Goal: Information Seeking & Learning: Learn about a topic

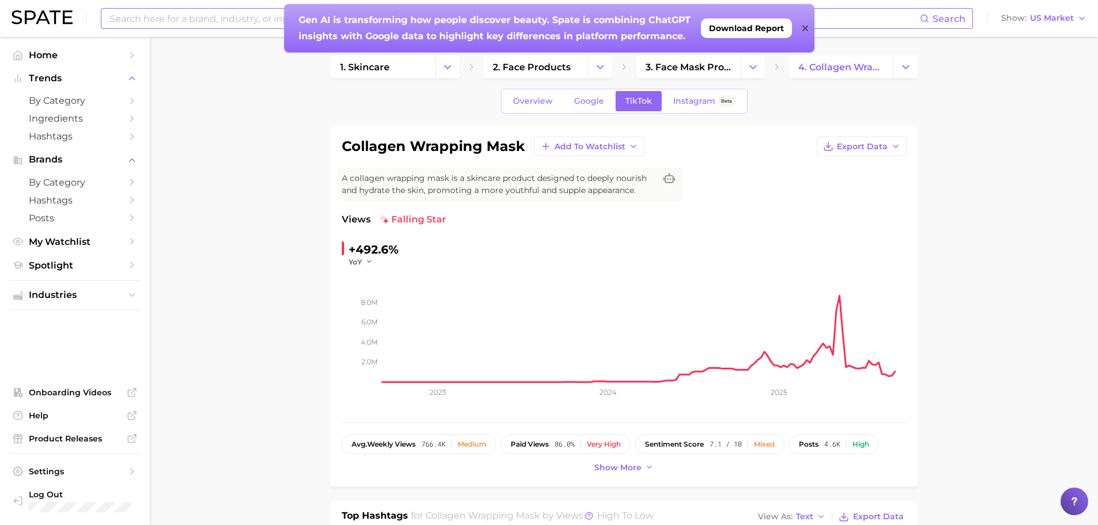
click at [174, 14] on input at bounding box center [514, 19] width 812 height 20
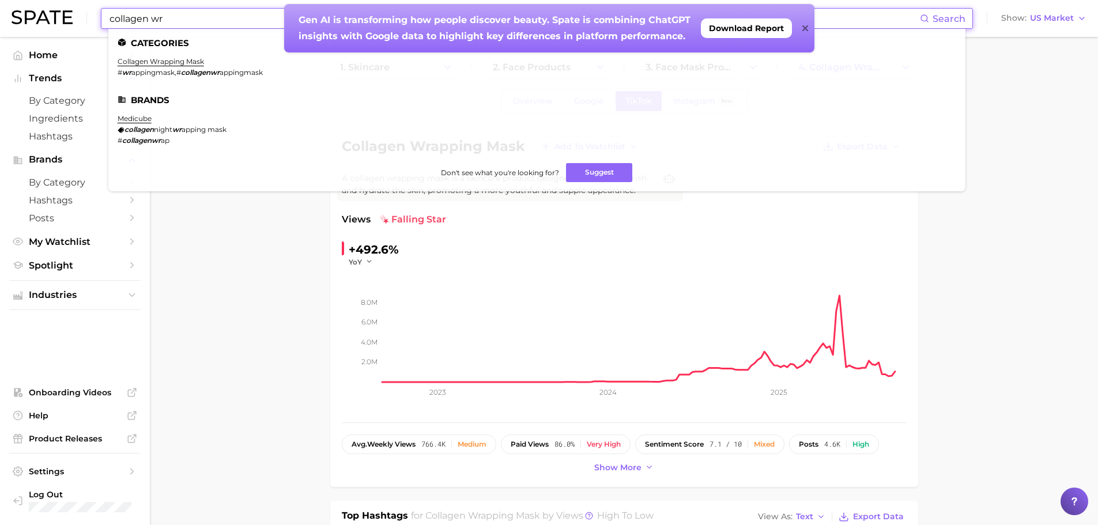
type input "collagen wr"
click at [165, 57] on ul "Categories collagen wrapping mask # wr appingmask , # collagenwr appingmask Bra…" at bounding box center [536, 110] width 857 height 163
click at [161, 62] on link "collagen wrapping mask" at bounding box center [161, 61] width 86 height 9
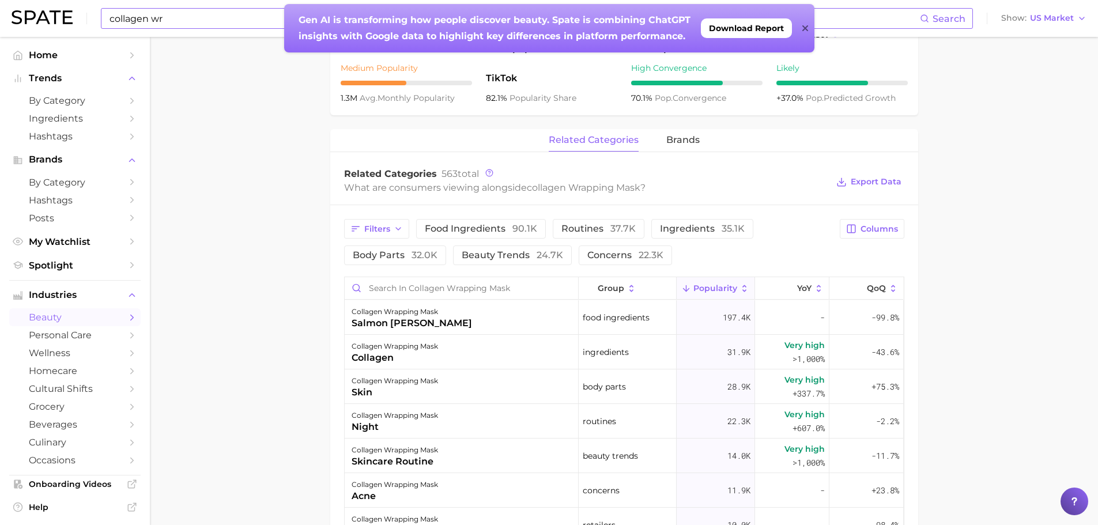
scroll to position [157, 0]
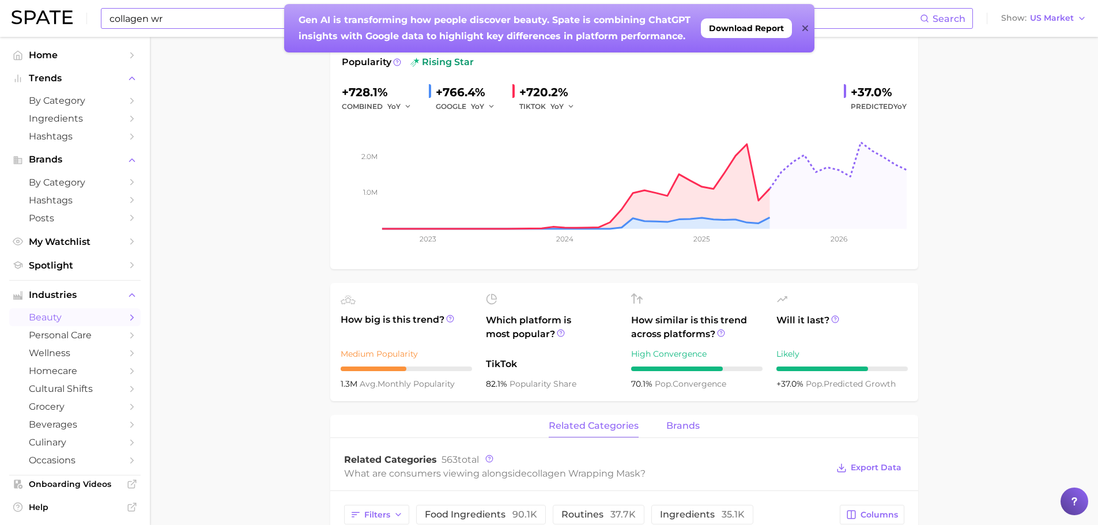
click at [678, 426] on span "brands" at bounding box center [683, 426] width 33 height 10
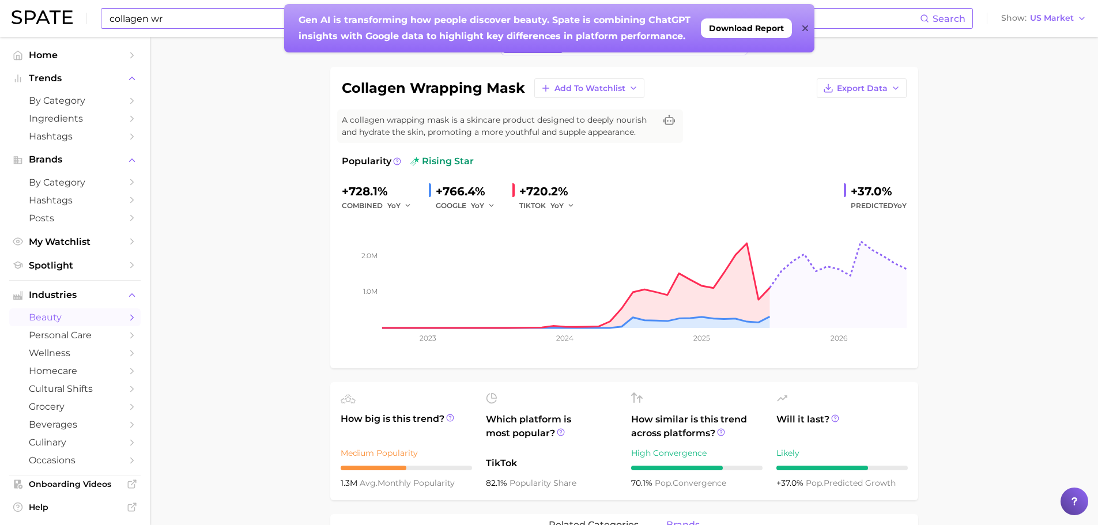
scroll to position [0, 0]
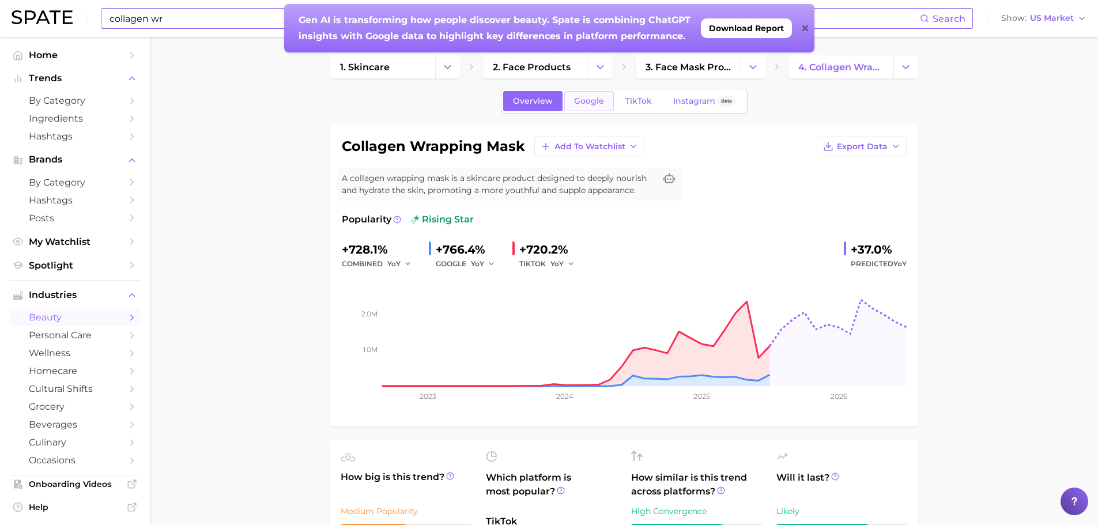
click at [595, 103] on span "Google" at bounding box center [589, 101] width 30 height 10
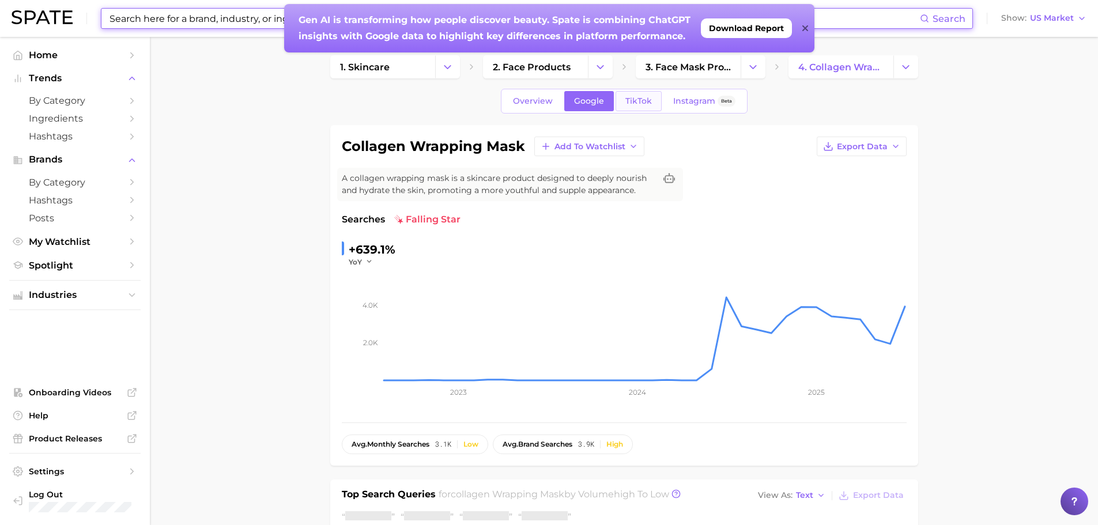
click at [630, 103] on span "TikTok" at bounding box center [639, 101] width 27 height 10
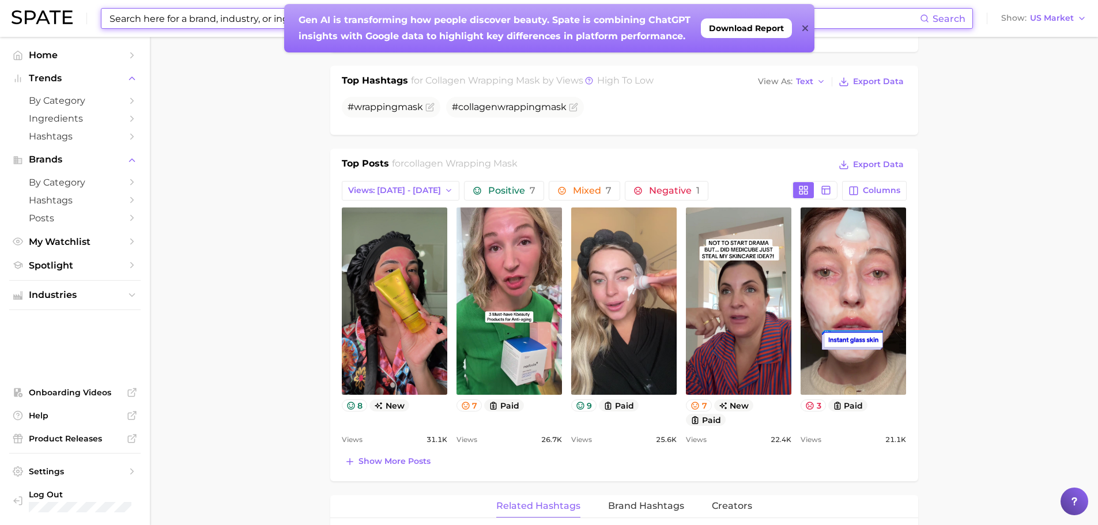
scroll to position [461, 0]
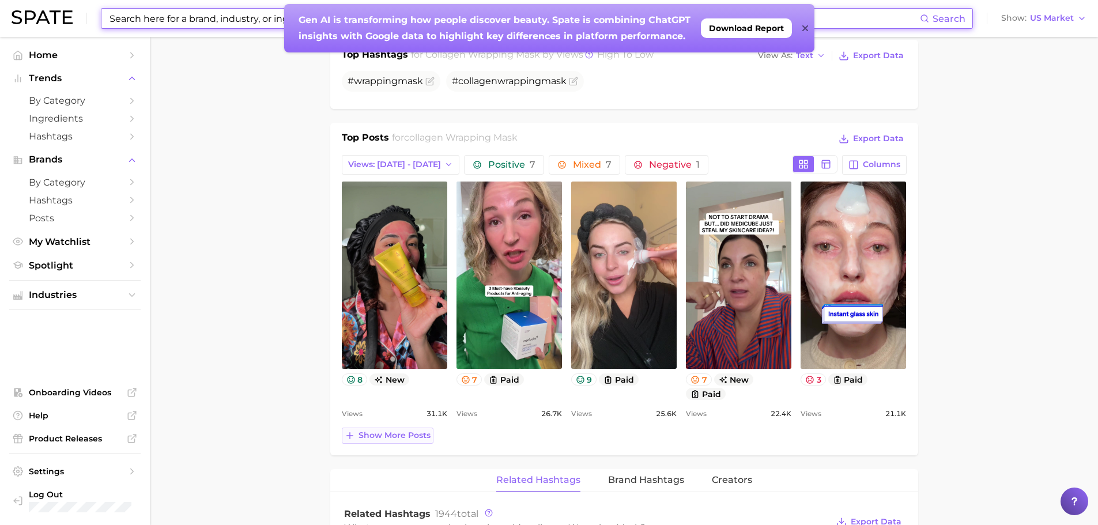
click at [407, 439] on span "Show more posts" at bounding box center [395, 436] width 72 height 10
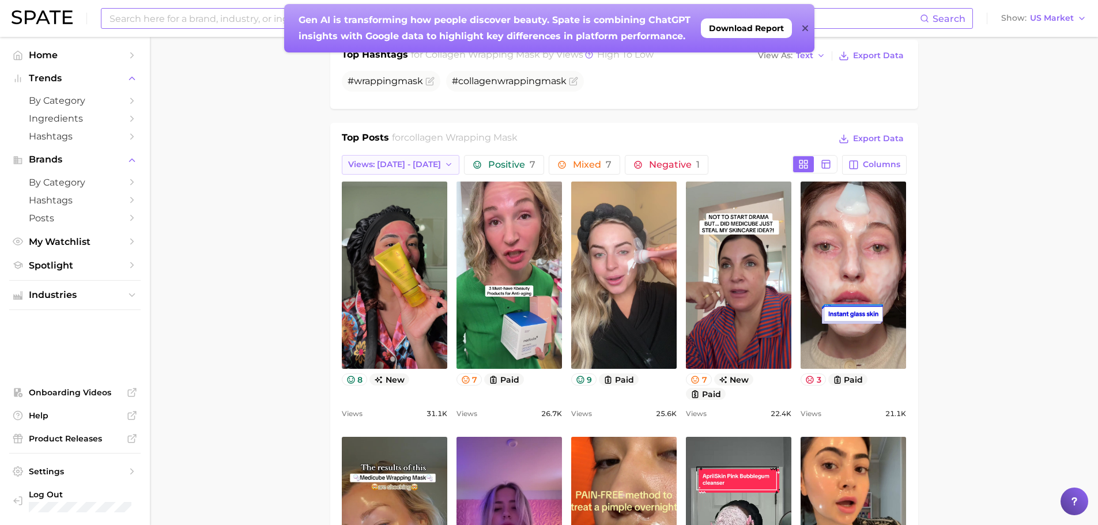
click at [411, 161] on span "Views: [DATE] - [DATE]" at bounding box center [394, 165] width 93 height 10
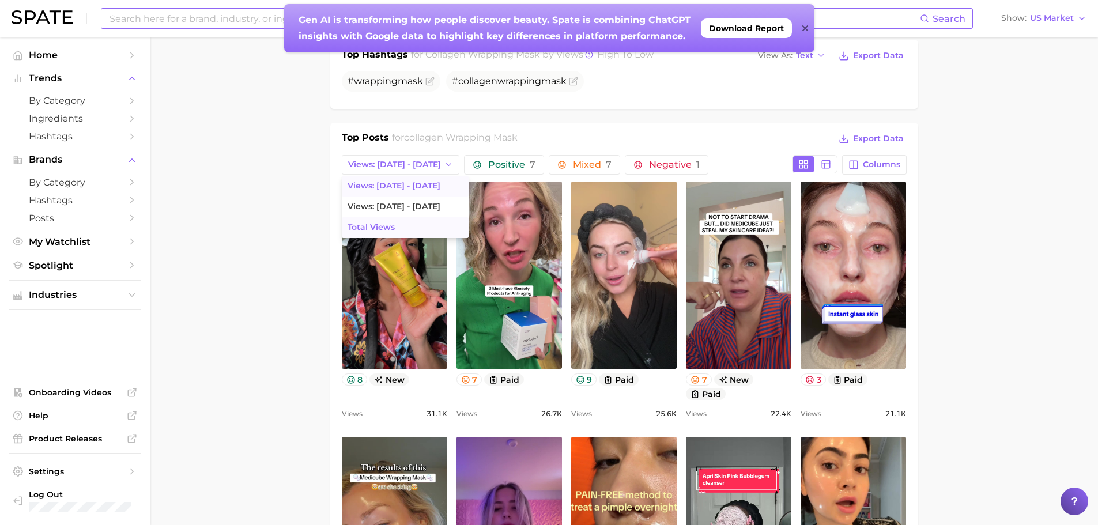
click at [393, 224] on span "Total Views" at bounding box center [371, 228] width 47 height 10
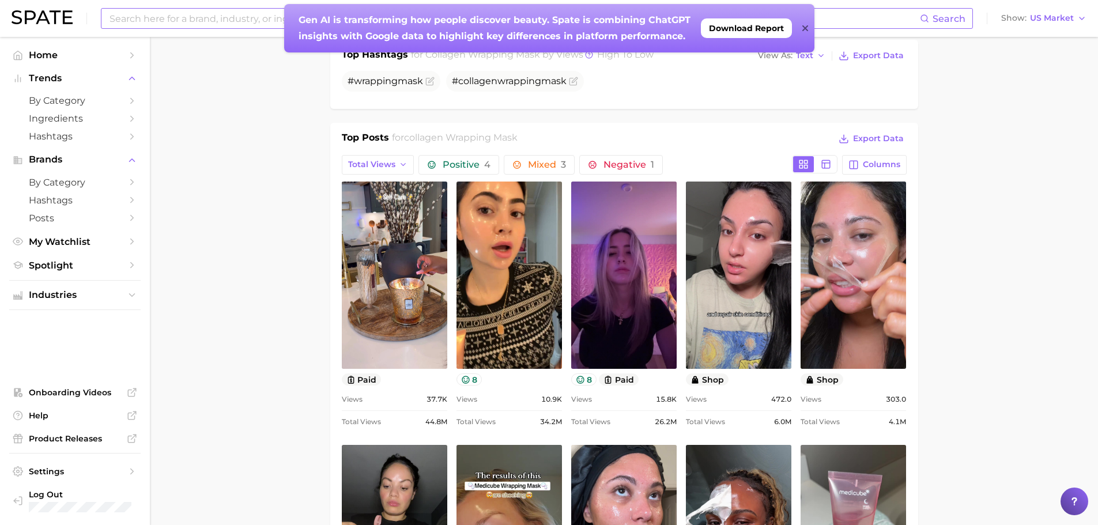
scroll to position [0, 0]
click at [389, 158] on button "Total Views" at bounding box center [378, 165] width 73 height 20
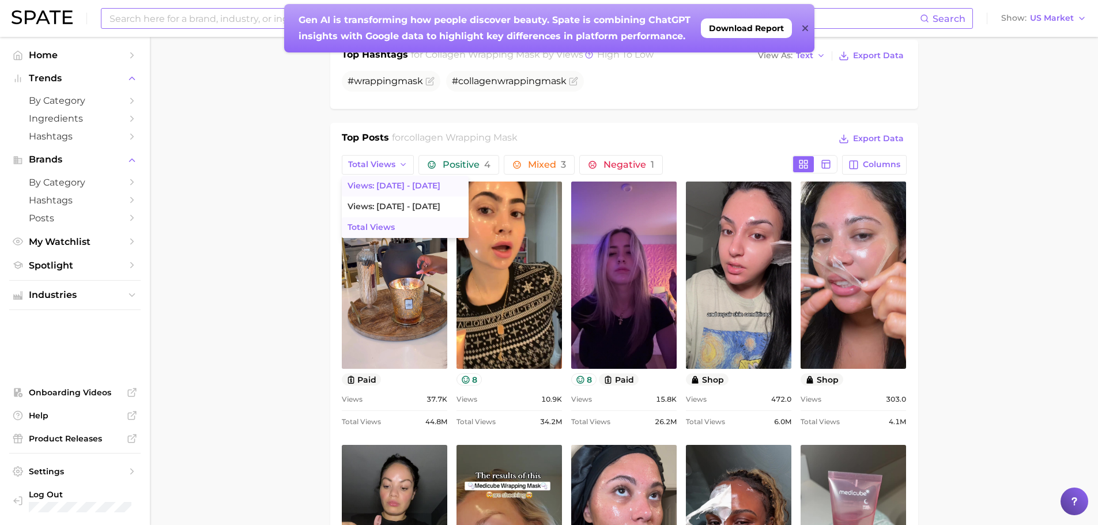
click at [393, 180] on button "Views: [DATE] - [DATE]" at bounding box center [405, 186] width 127 height 21
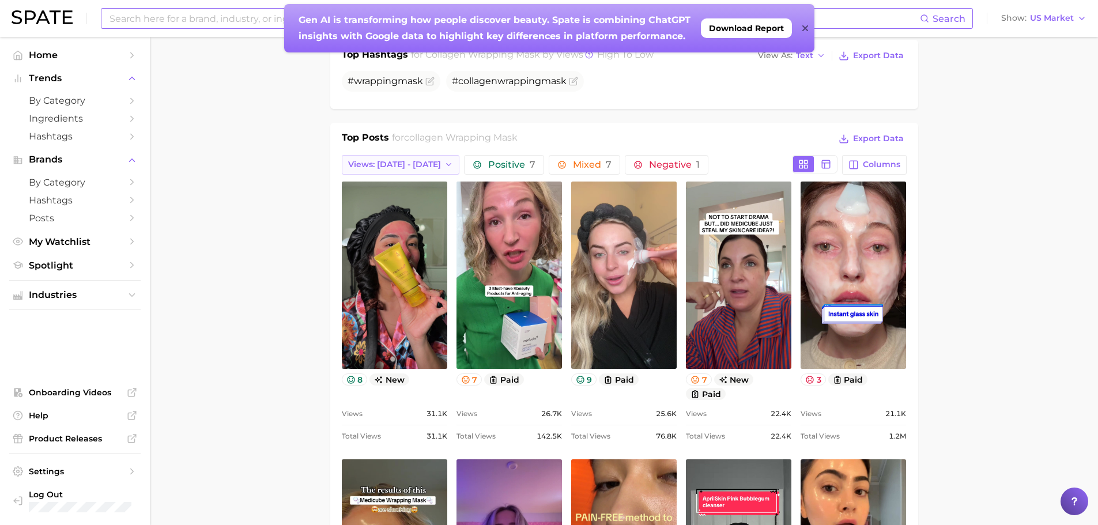
click at [391, 160] on span "Views: [DATE] - [DATE]" at bounding box center [394, 165] width 93 height 10
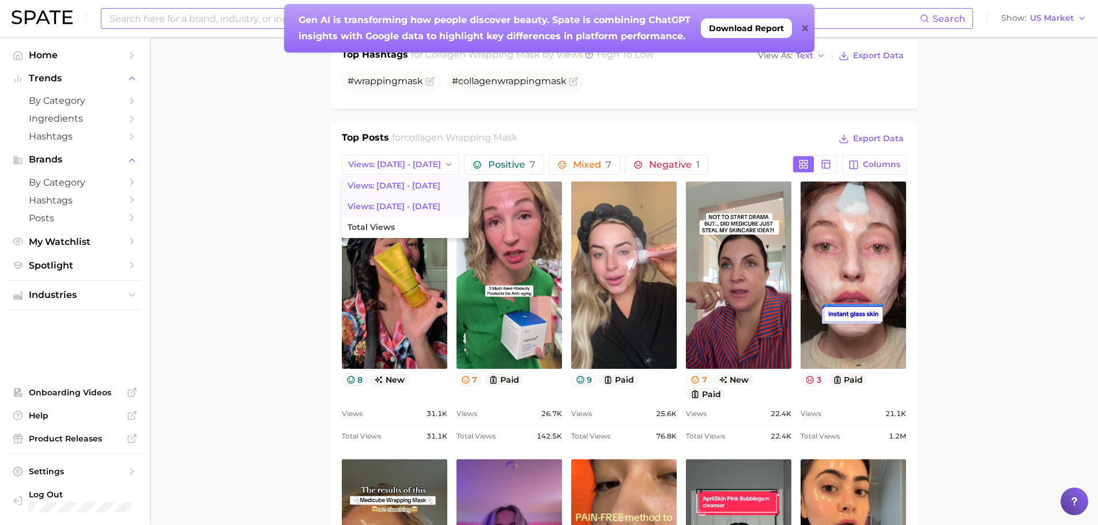
click at [391, 197] on button "Views: [DATE] - [DATE]" at bounding box center [405, 207] width 127 height 21
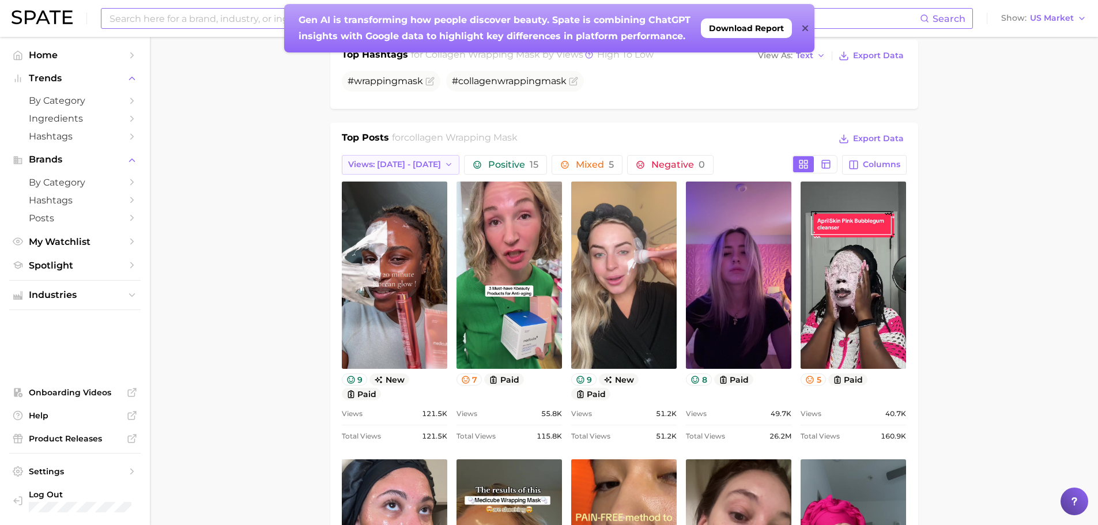
click at [392, 171] on button "Views: [DATE] - [DATE]" at bounding box center [401, 165] width 118 height 20
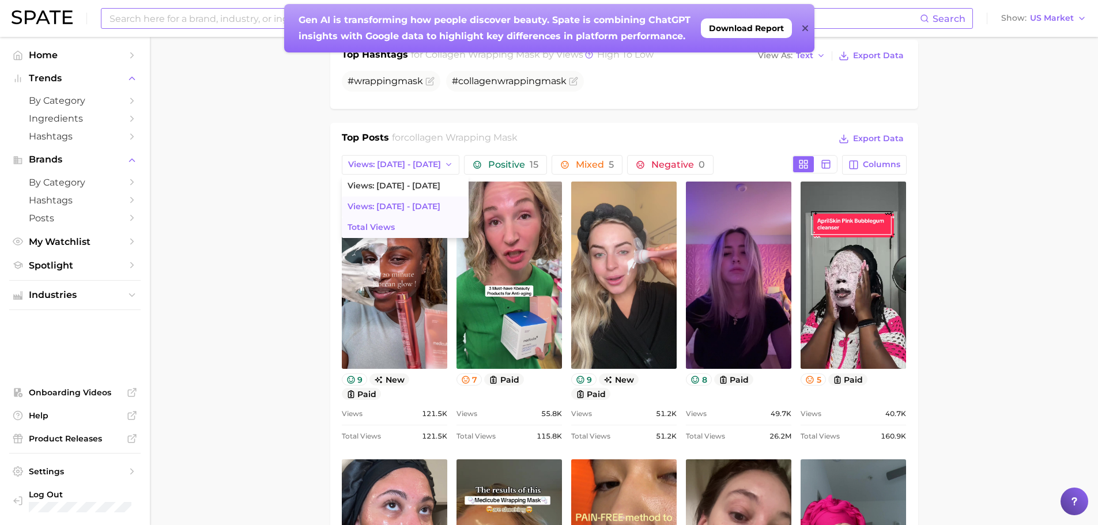
click at [391, 219] on button "Total Views" at bounding box center [405, 227] width 127 height 21
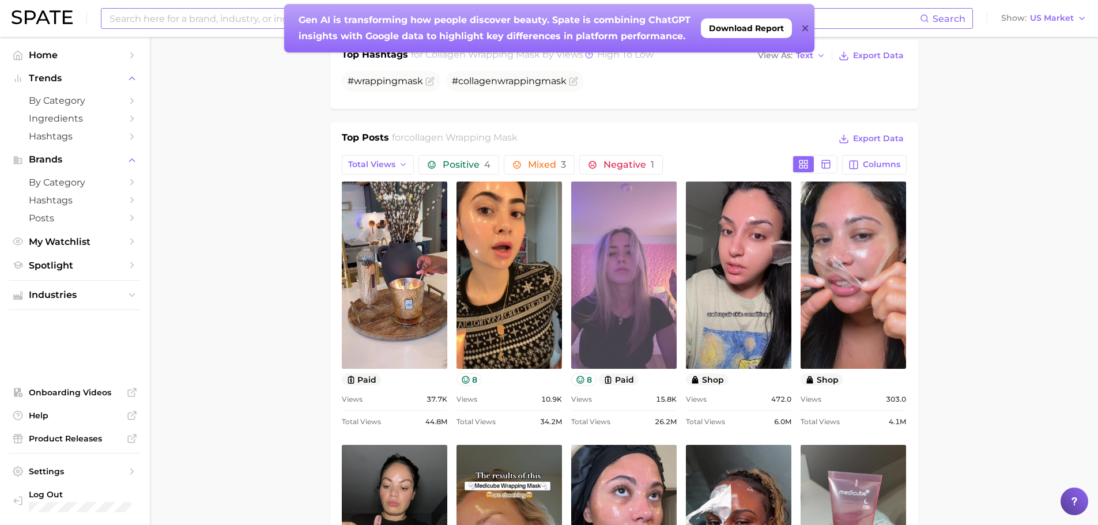
click at [625, 318] on link "view post on TikTok" at bounding box center [624, 275] width 106 height 187
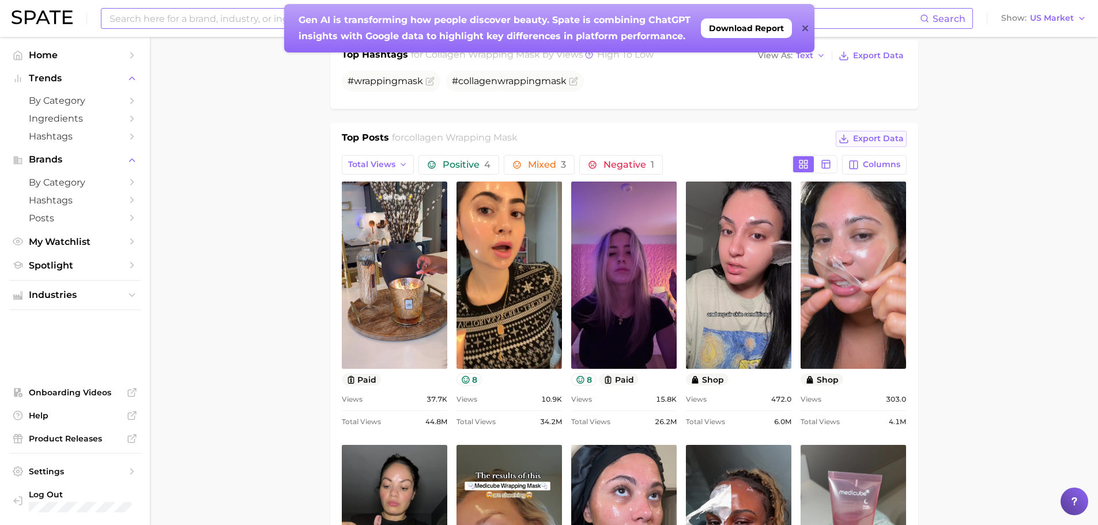
click at [884, 137] on span "Export Data" at bounding box center [878, 139] width 51 height 10
click at [653, 416] on div "Total Views 26.2m" at bounding box center [624, 422] width 106 height 14
click at [355, 167] on span "Total Views" at bounding box center [371, 165] width 47 height 10
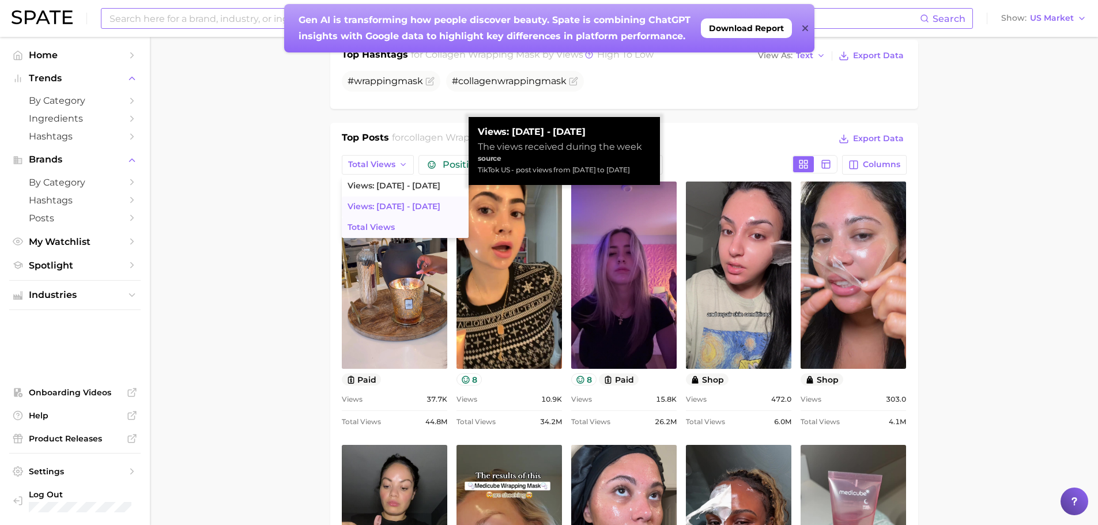
click at [364, 204] on span "Views: [DATE] - [DATE]" at bounding box center [394, 207] width 93 height 10
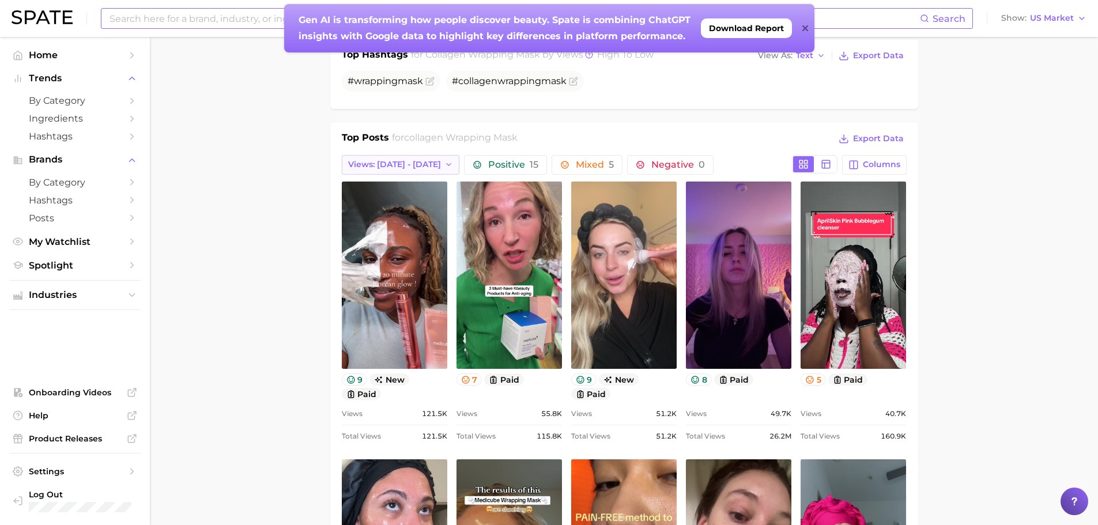
click at [381, 166] on span "Views: [DATE] - [DATE]" at bounding box center [394, 165] width 93 height 10
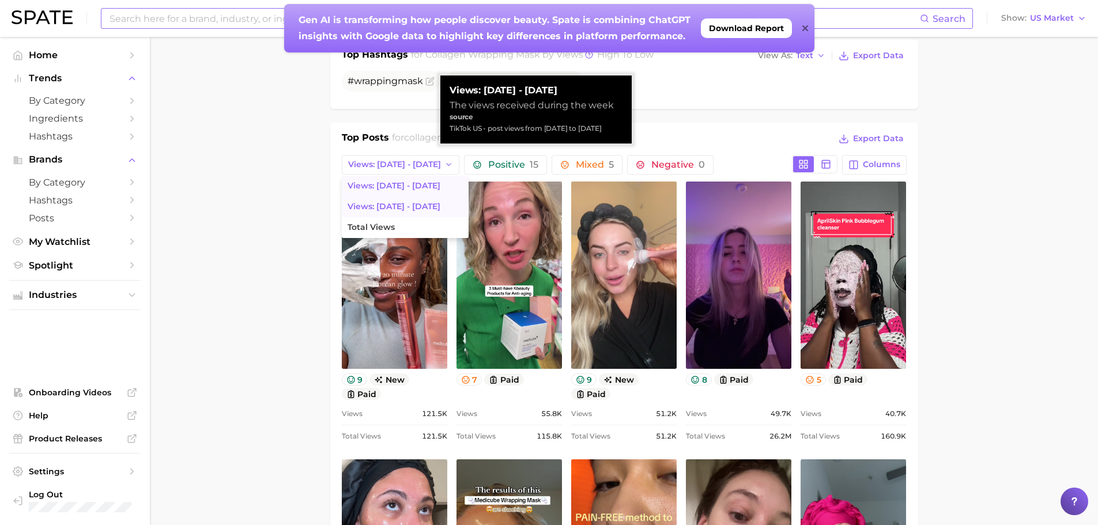
click at [382, 184] on span "Views: [DATE] - [DATE]" at bounding box center [394, 186] width 93 height 10
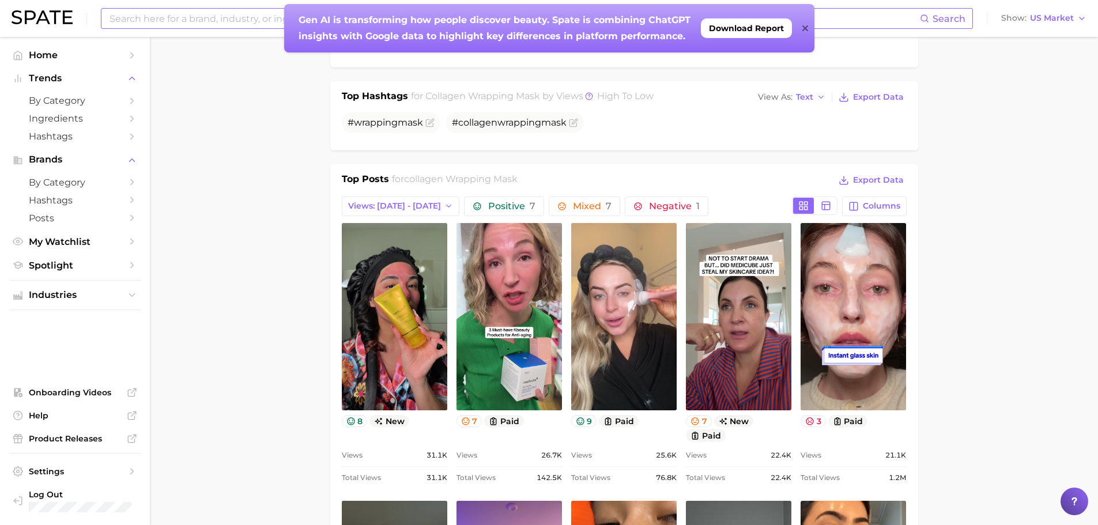
scroll to position [404, 0]
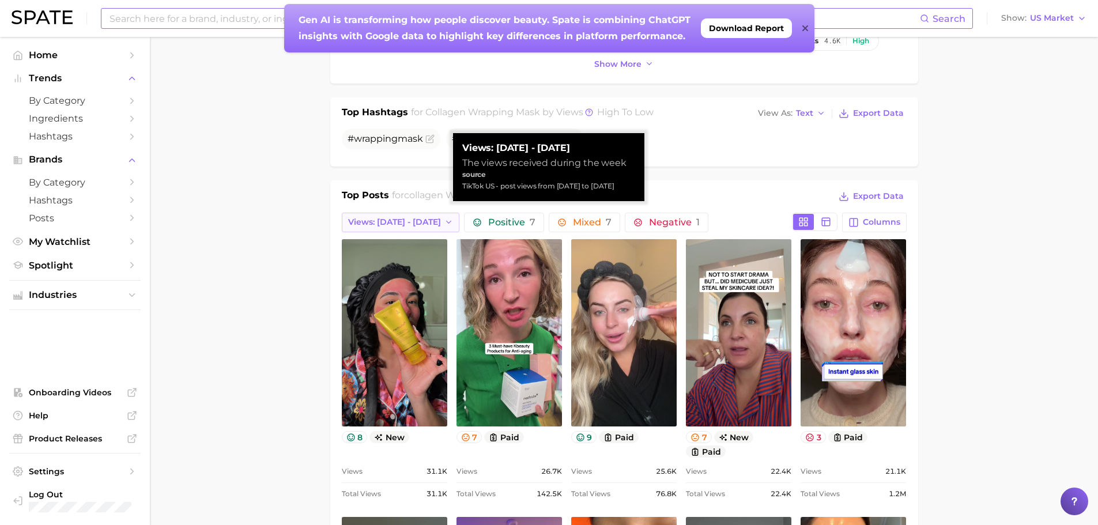
click at [400, 220] on span "Views: [DATE] - [DATE]" at bounding box center [394, 222] width 93 height 10
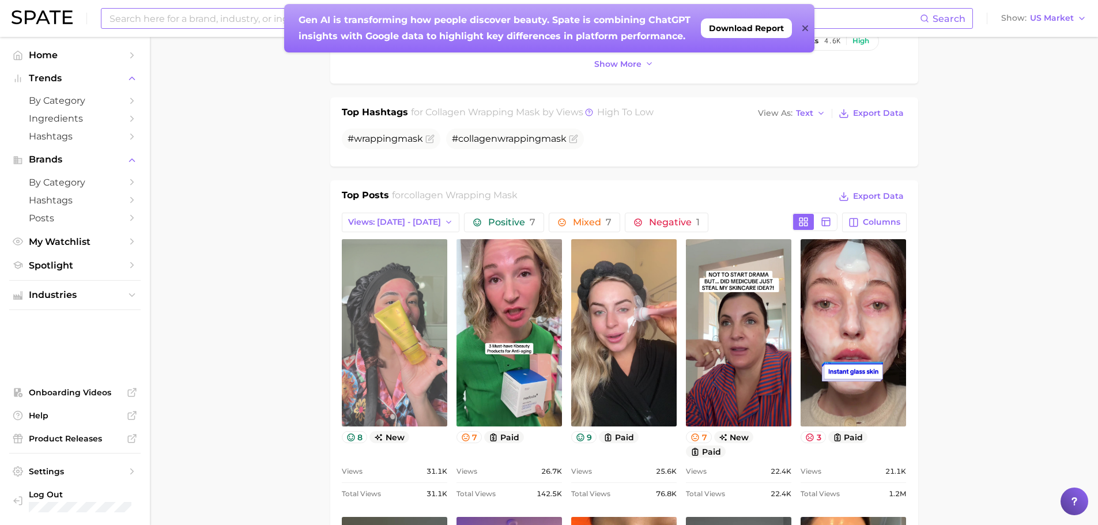
click at [423, 356] on link "view post on TikTok" at bounding box center [395, 332] width 106 height 187
click at [422, 325] on link "view post on TikTok" at bounding box center [395, 332] width 106 height 187
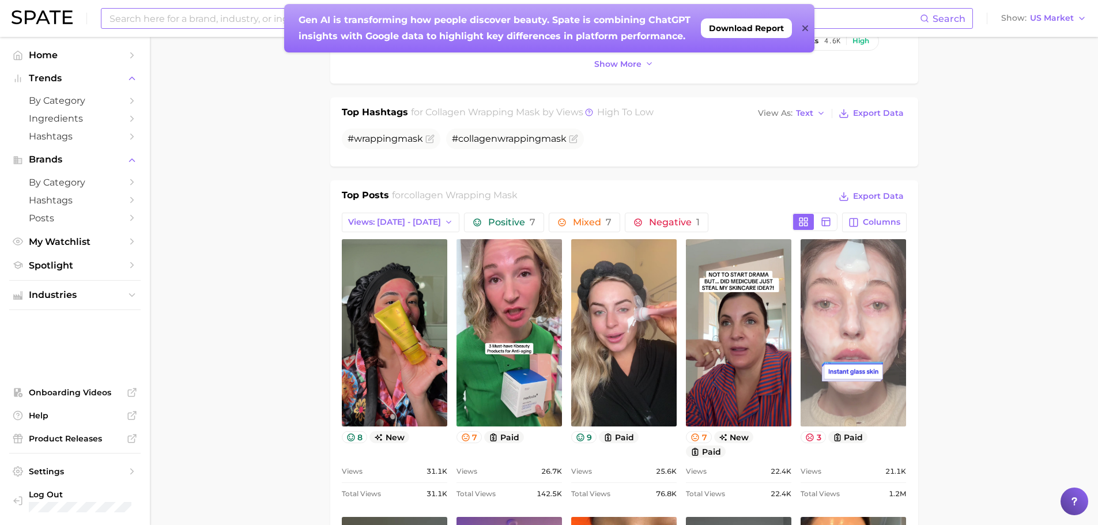
click at [855, 329] on link "view post on TikTok" at bounding box center [854, 332] width 106 height 187
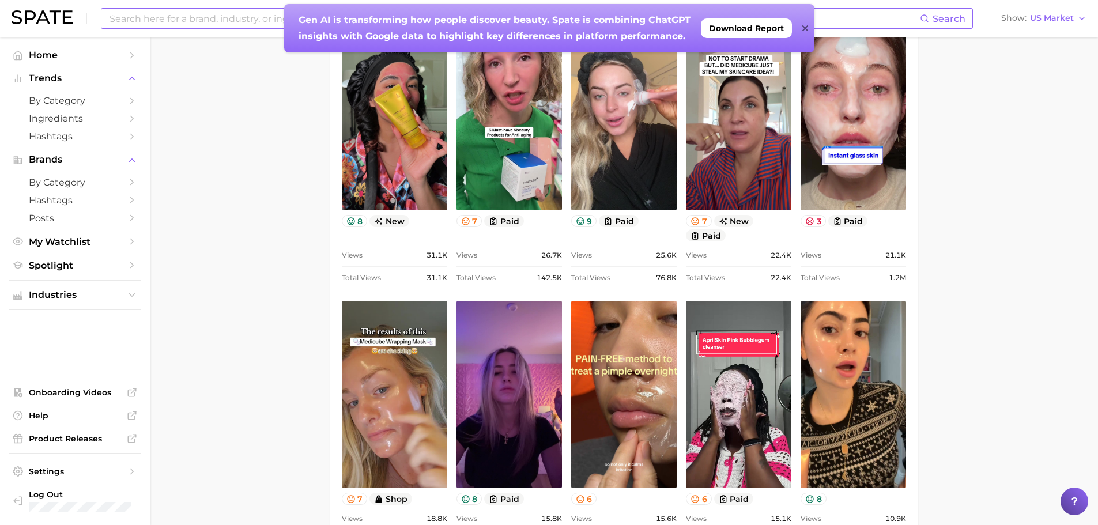
scroll to position [692, 0]
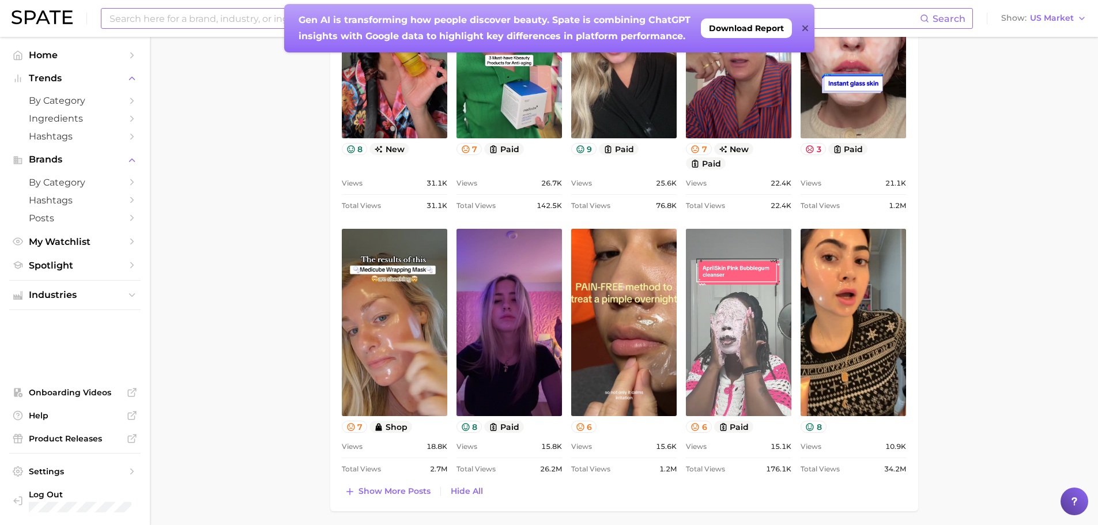
click at [736, 349] on link "view post on TikTok" at bounding box center [739, 322] width 106 height 187
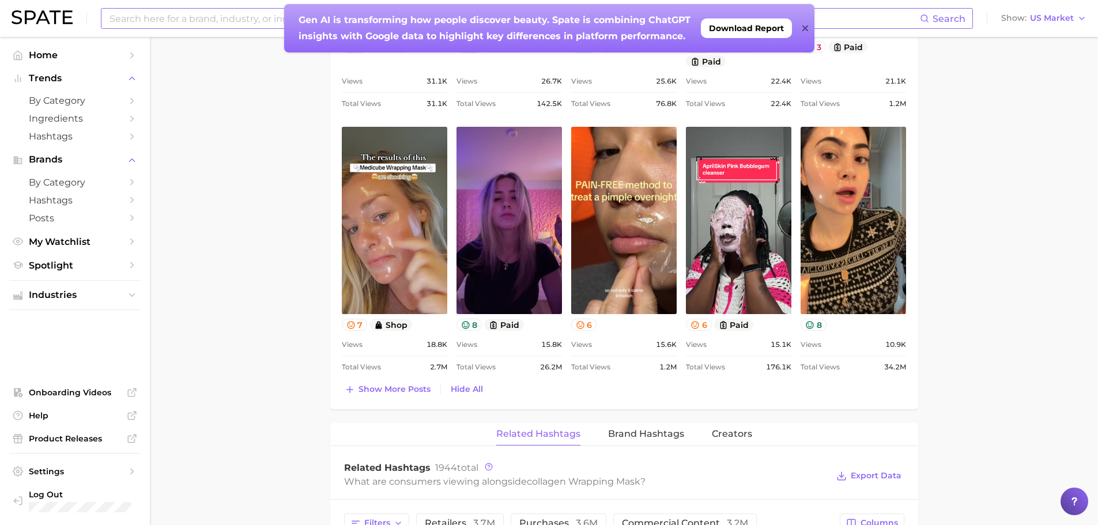
scroll to position [807, 0]
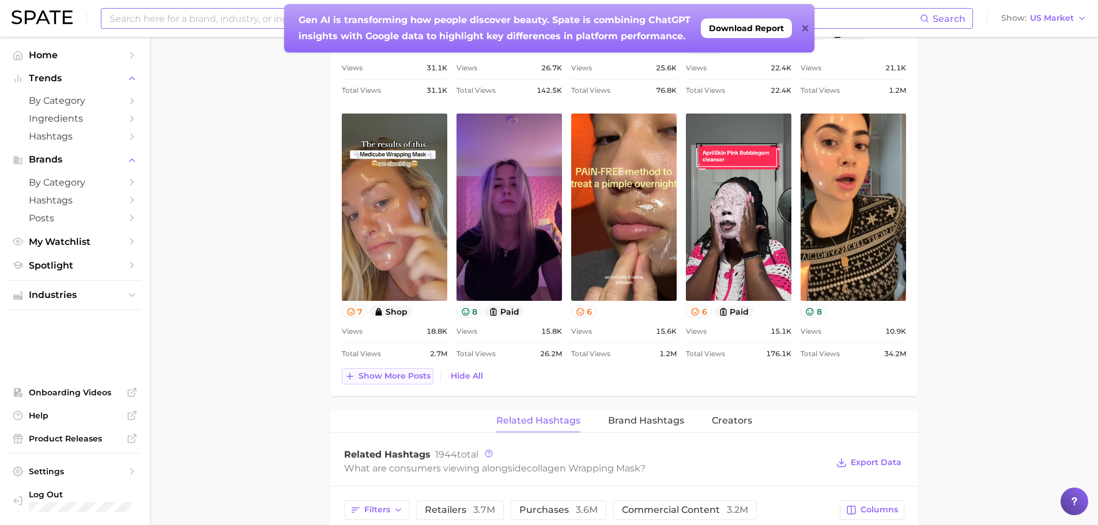
click at [390, 376] on span "Show more posts" at bounding box center [395, 376] width 72 height 10
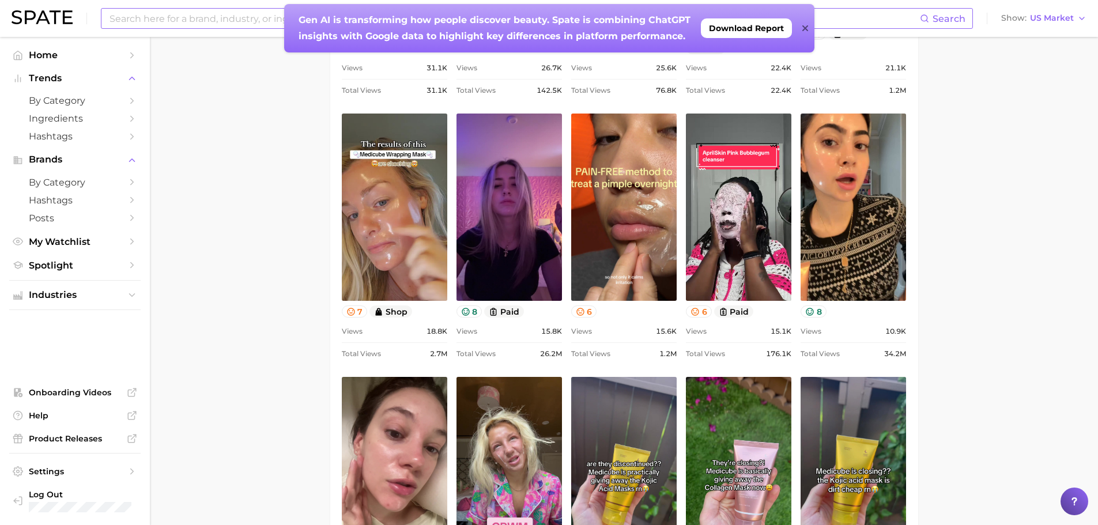
scroll to position [923, 0]
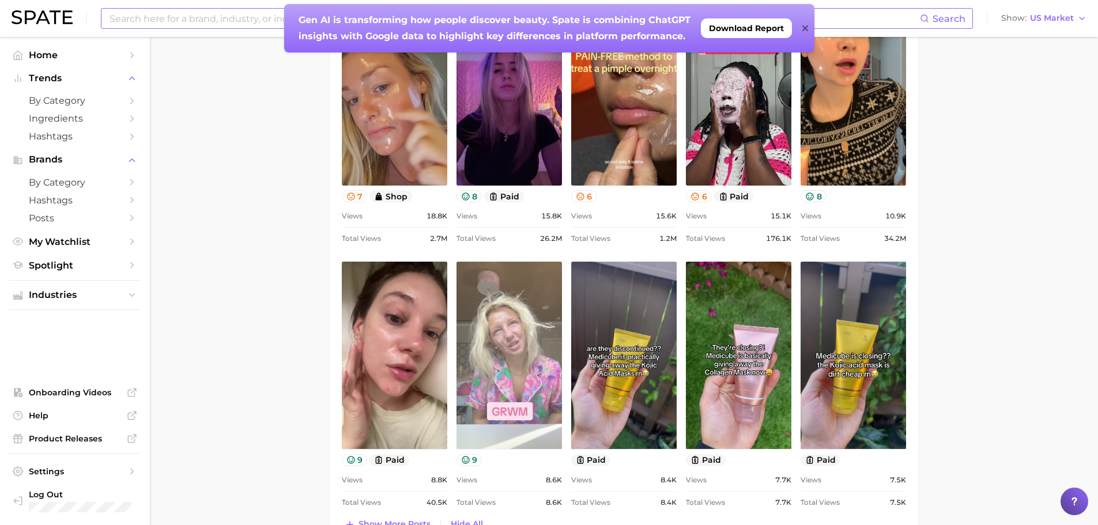
click at [486, 323] on link "view post on TikTok" at bounding box center [510, 355] width 106 height 187
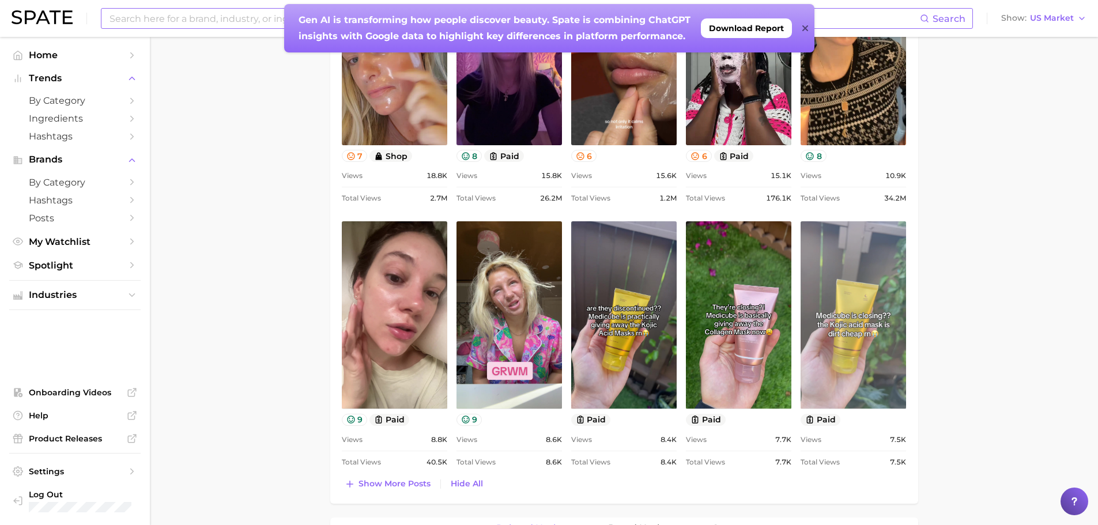
scroll to position [980, 0]
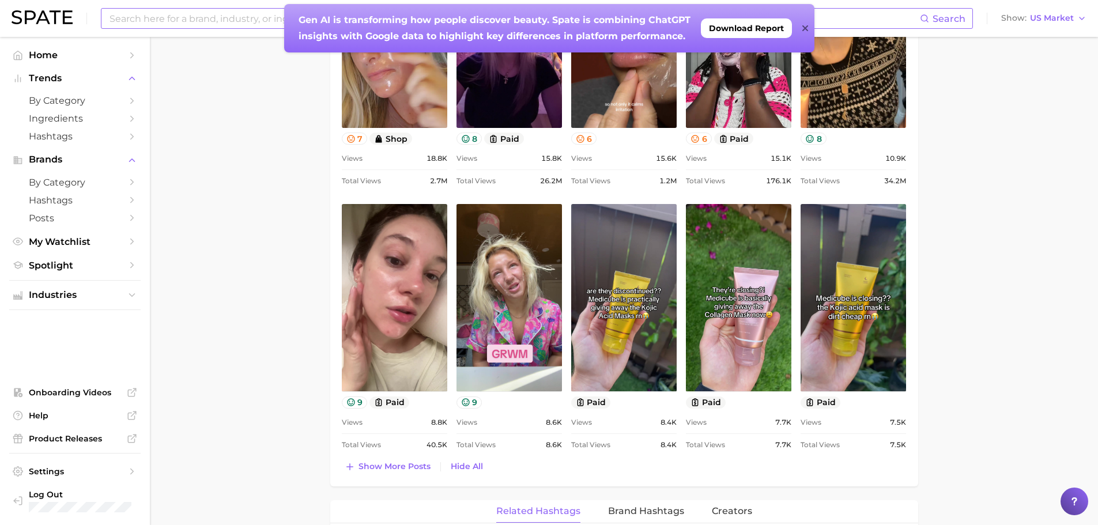
click at [213, 24] on input at bounding box center [514, 19] width 812 height 20
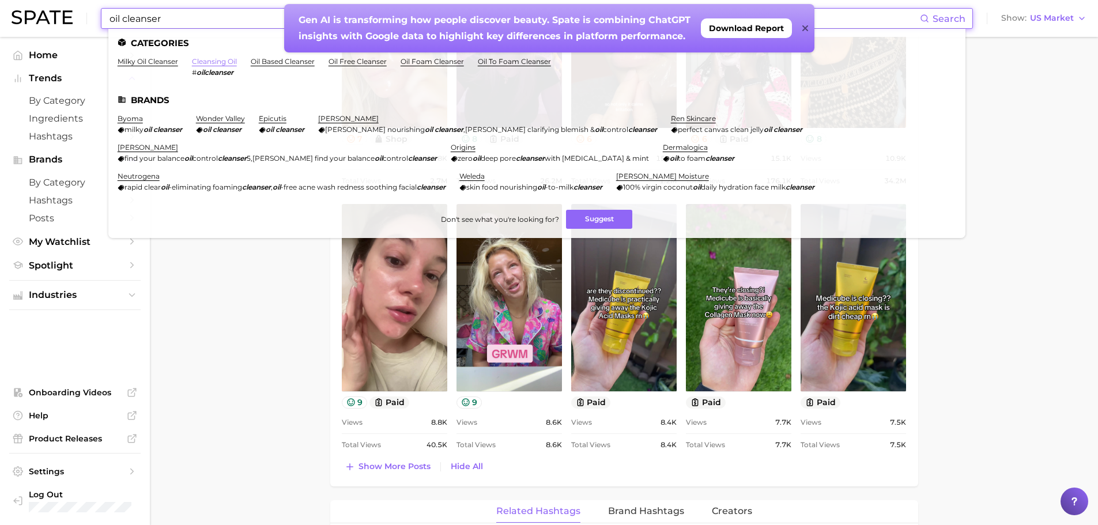
type input "oil cleanser"
click at [213, 59] on link "cleansing oil" at bounding box center [214, 61] width 45 height 9
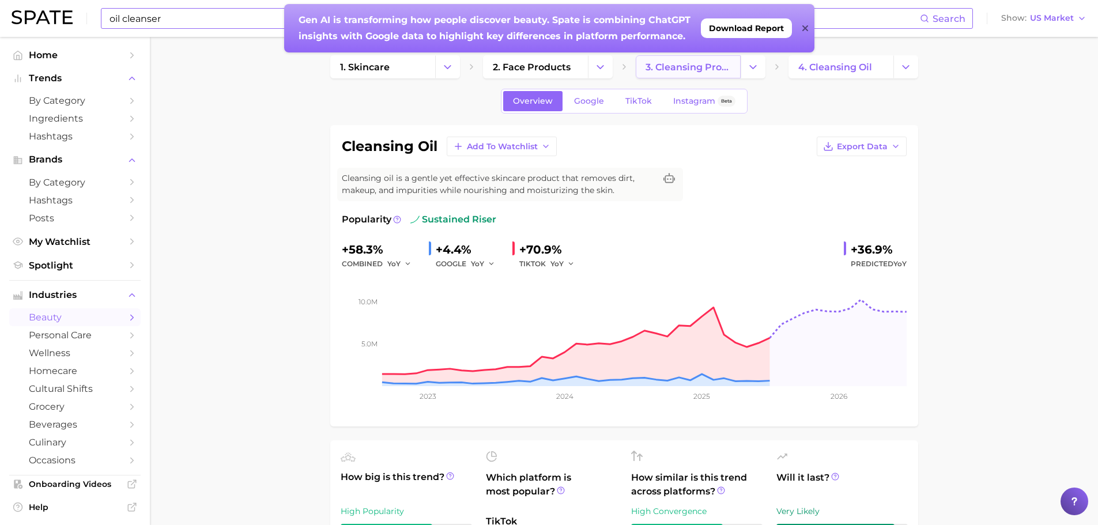
click at [678, 70] on span "3. cleansing products" at bounding box center [688, 67] width 85 height 11
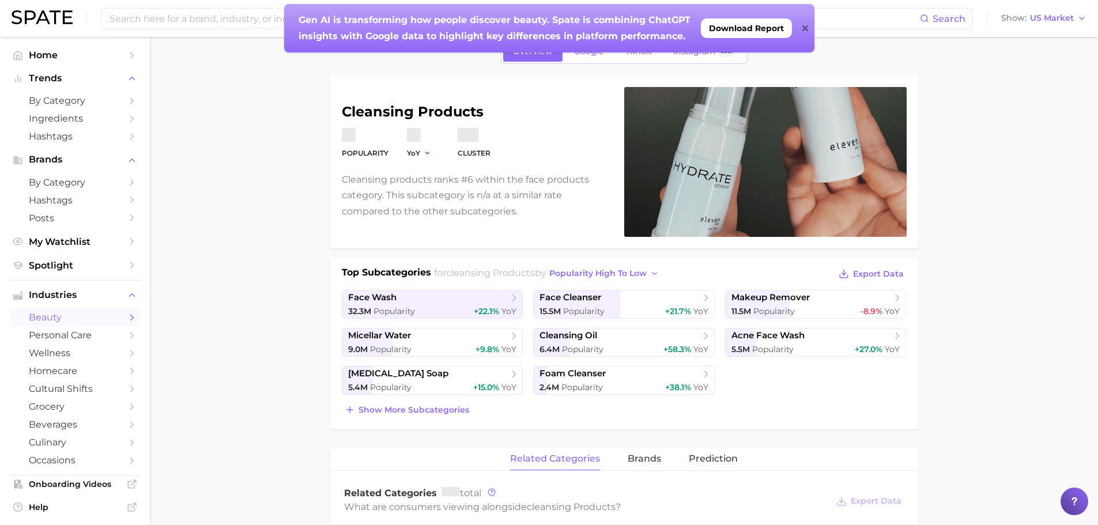
scroll to position [115, 0]
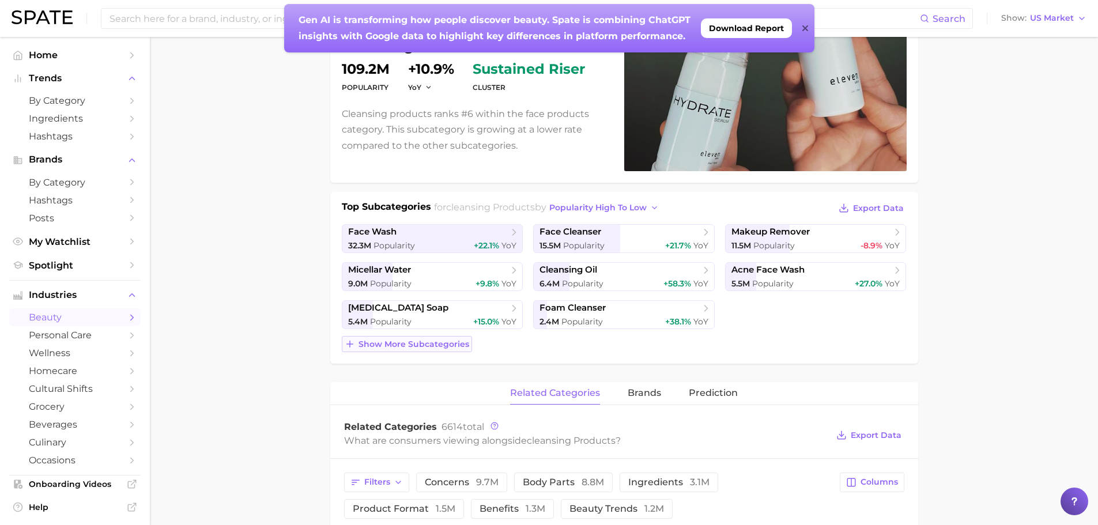
click at [365, 342] on span "Show more subcategories" at bounding box center [414, 345] width 111 height 10
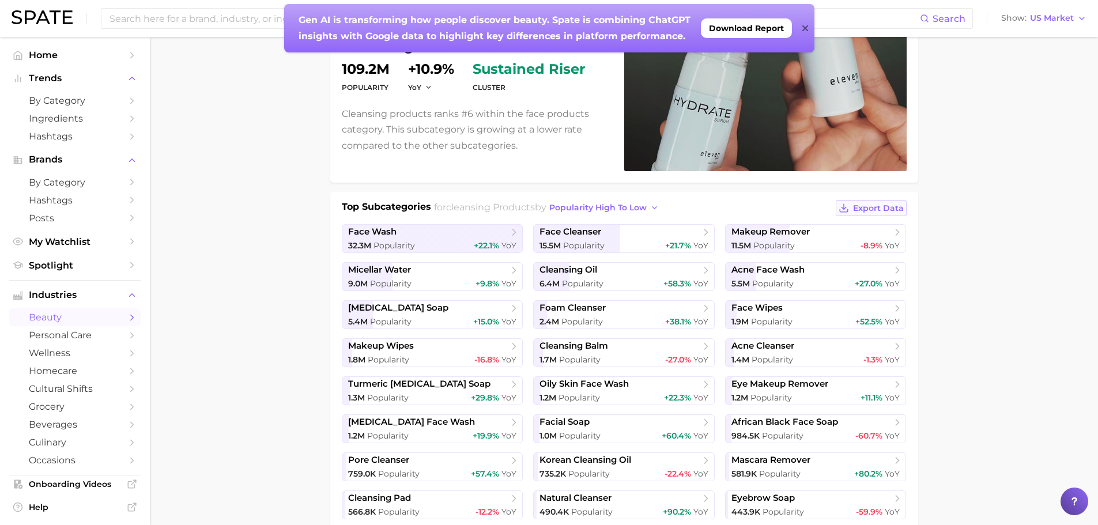
click at [844, 213] on icon at bounding box center [844, 208] width 10 height 10
click at [639, 272] on span "cleansing oil" at bounding box center [620, 271] width 160 height 12
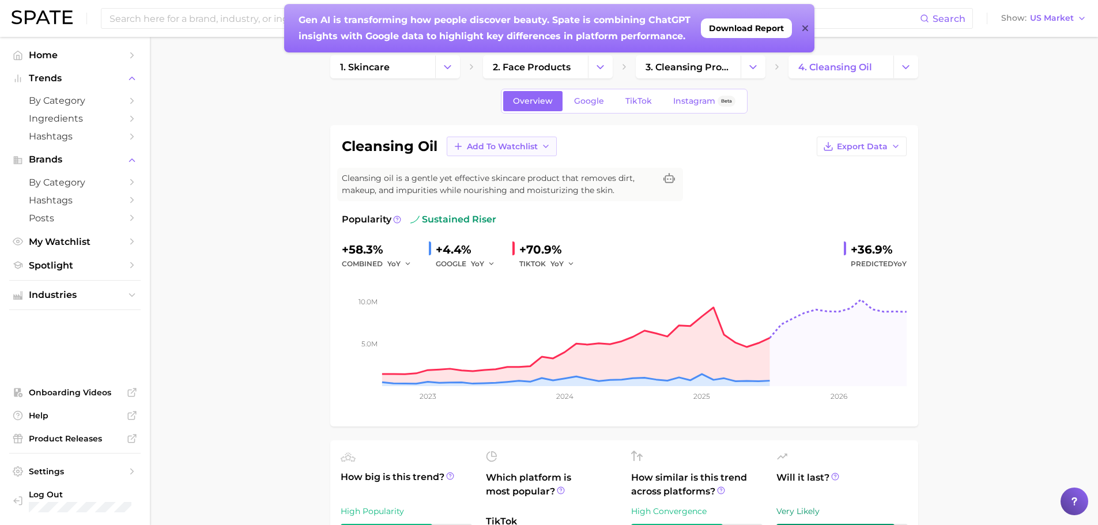
click at [511, 152] on button "Add to Watchlist" at bounding box center [502, 147] width 110 height 20
click at [802, 31] on div "Gen AI is transforming how people discover beauty. Spate is combining ChatGPT i…" at bounding box center [549, 28] width 531 height 48
click at [84, 245] on span "My Watchlist" at bounding box center [75, 241] width 92 height 11
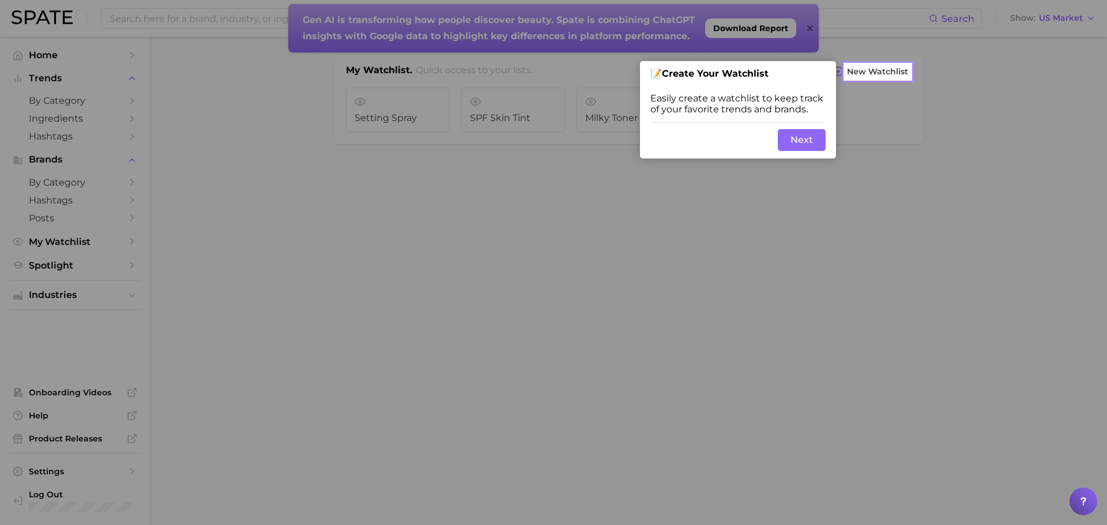
click at [805, 146] on button "Next" at bounding box center [802, 140] width 48 height 22
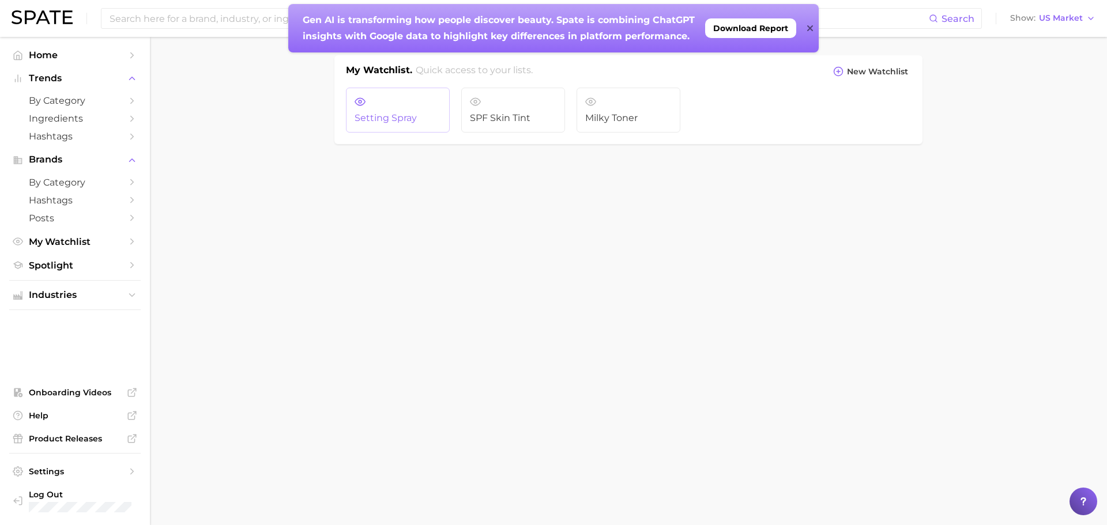
click at [414, 125] on link "Setting Spray" at bounding box center [398, 110] width 104 height 45
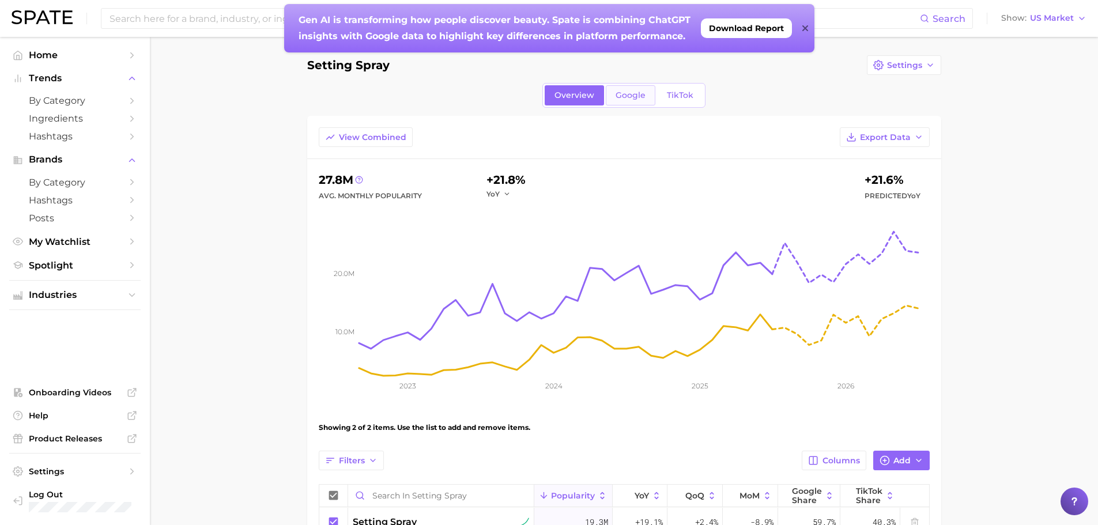
click at [637, 104] on link "Google" at bounding box center [631, 95] width 50 height 20
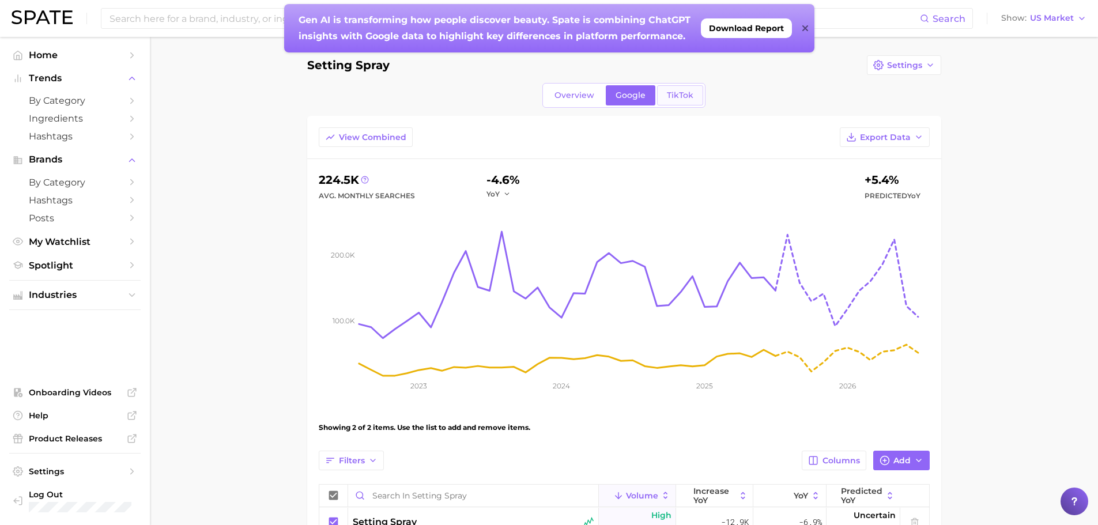
click at [694, 97] on link "TikTok" at bounding box center [680, 95] width 46 height 20
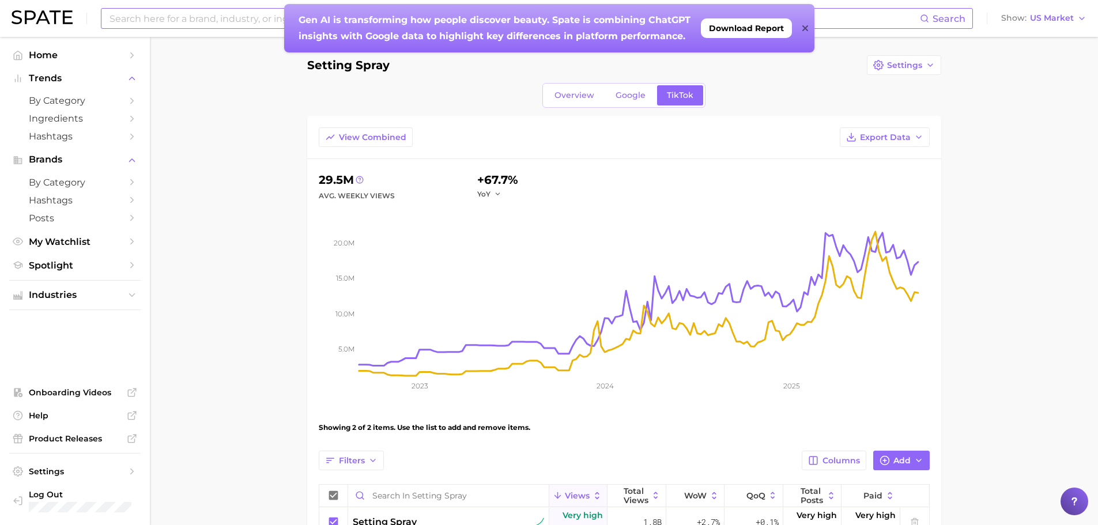
click at [182, 20] on input at bounding box center [514, 19] width 812 height 20
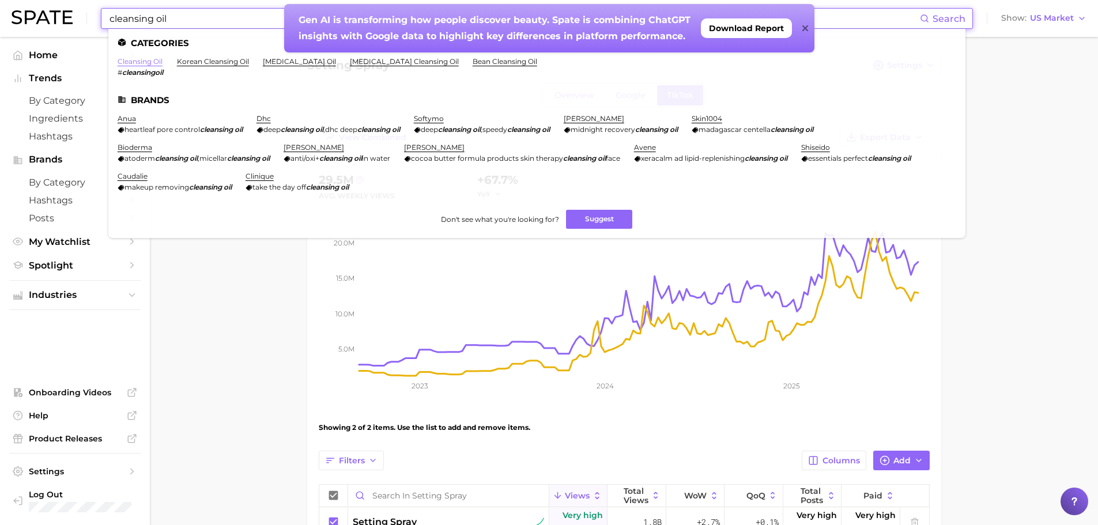
type input "cleansing oil"
click at [144, 59] on link "cleansing oil" at bounding box center [140, 61] width 45 height 9
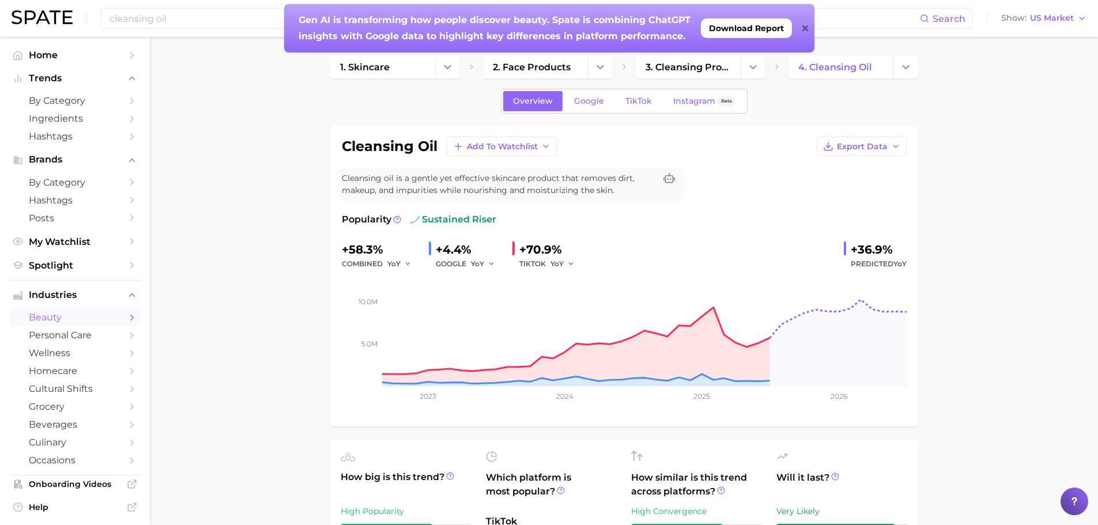
click at [808, 28] on icon at bounding box center [806, 28] width 6 height 9
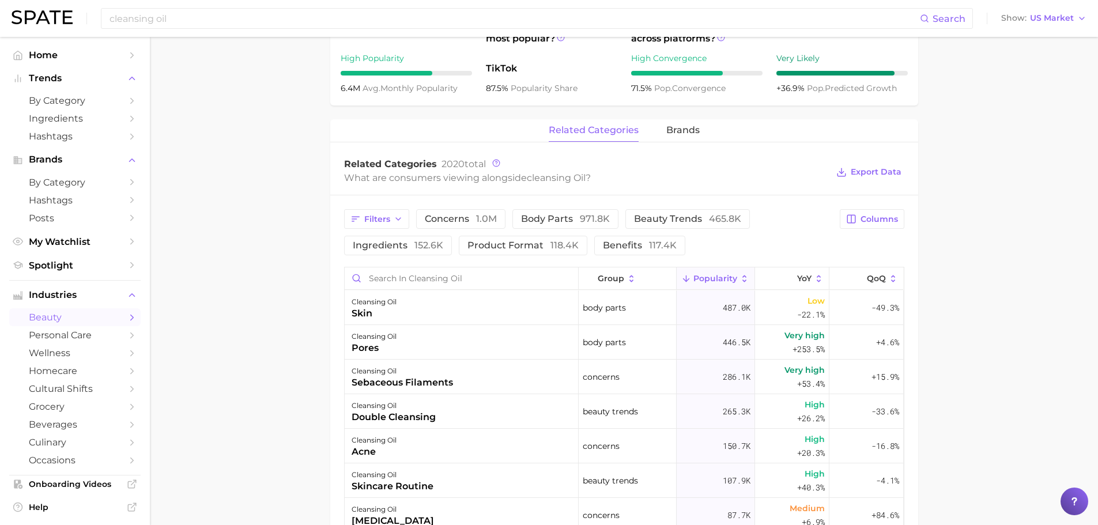
scroll to position [461, 0]
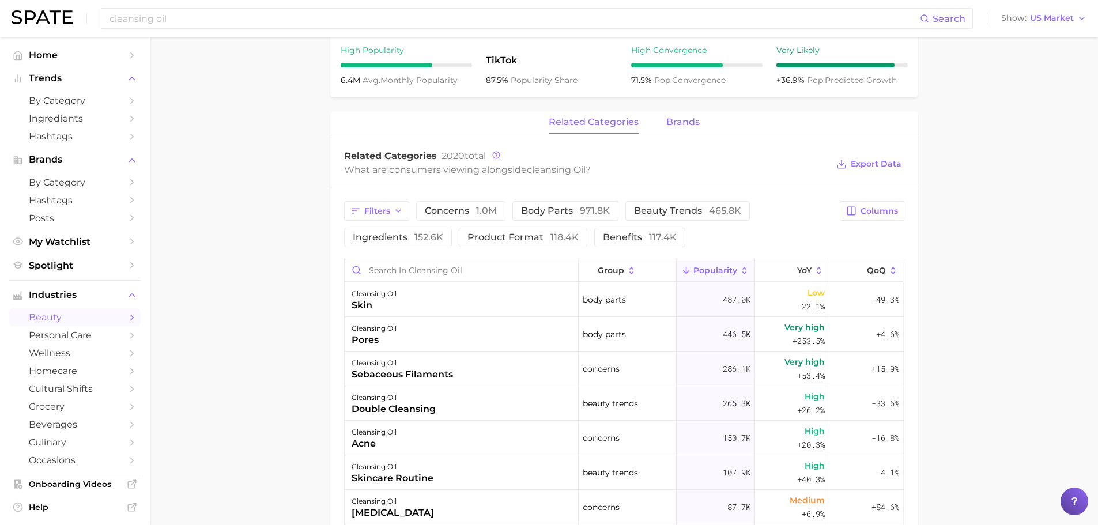
click at [691, 123] on span "brands" at bounding box center [683, 122] width 33 height 10
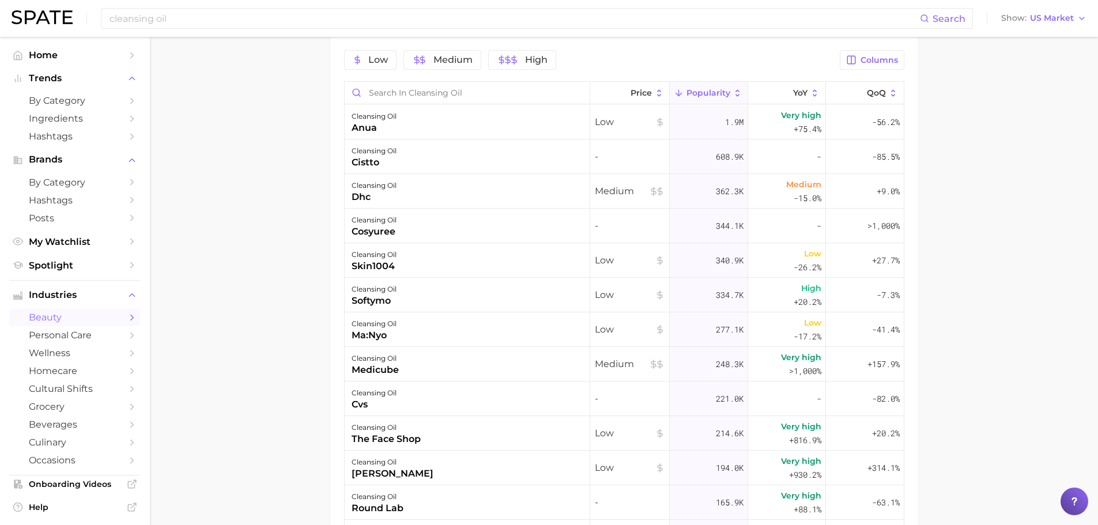
scroll to position [592, 0]
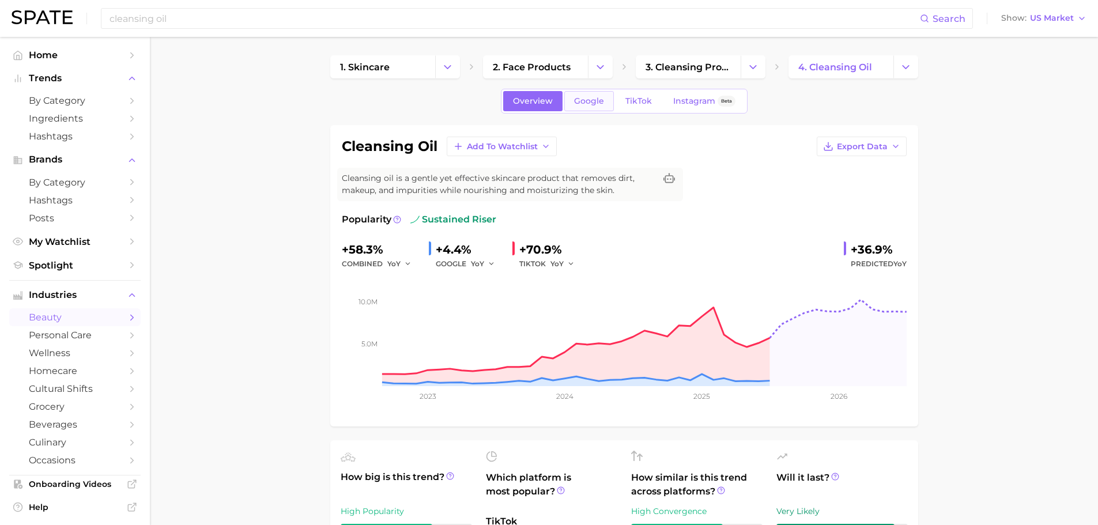
click at [591, 95] on link "Google" at bounding box center [590, 101] width 50 height 20
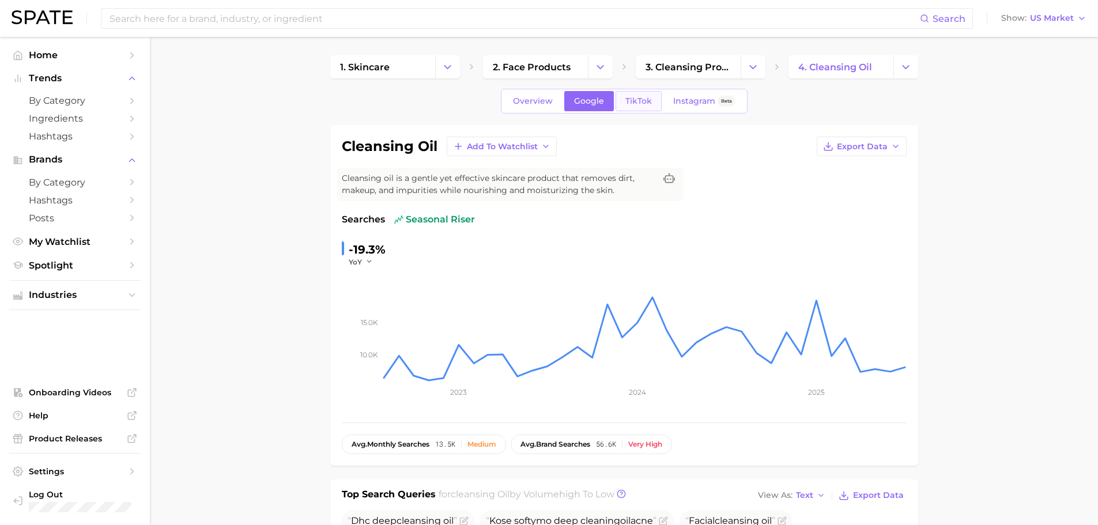
click at [638, 105] on span "TikTok" at bounding box center [639, 101] width 27 height 10
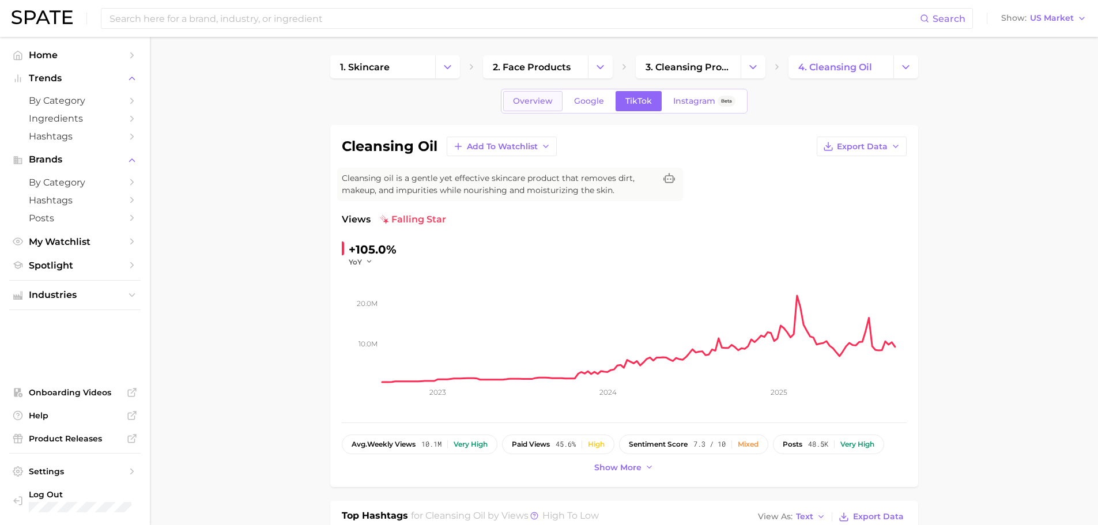
click at [527, 103] on span "Overview" at bounding box center [533, 101] width 40 height 10
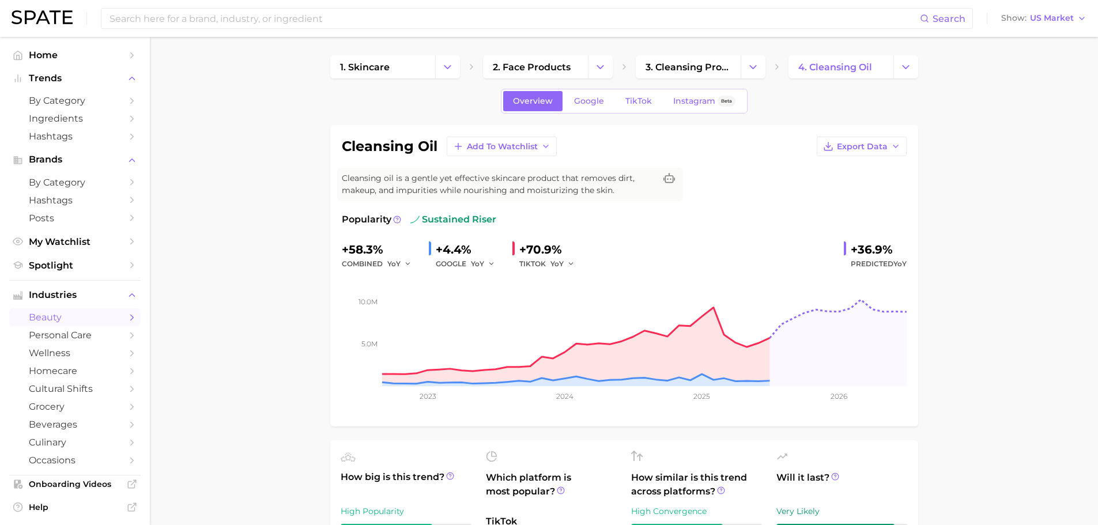
click at [62, 119] on span "Ingredients" at bounding box center [75, 118] width 92 height 11
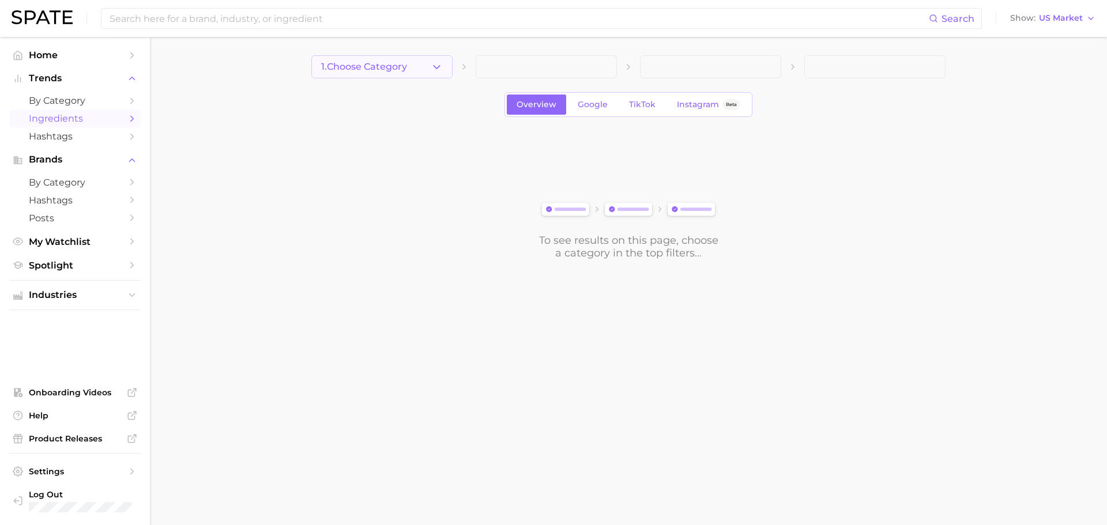
click at [406, 70] on span "1. Choose Category" at bounding box center [364, 67] width 86 height 10
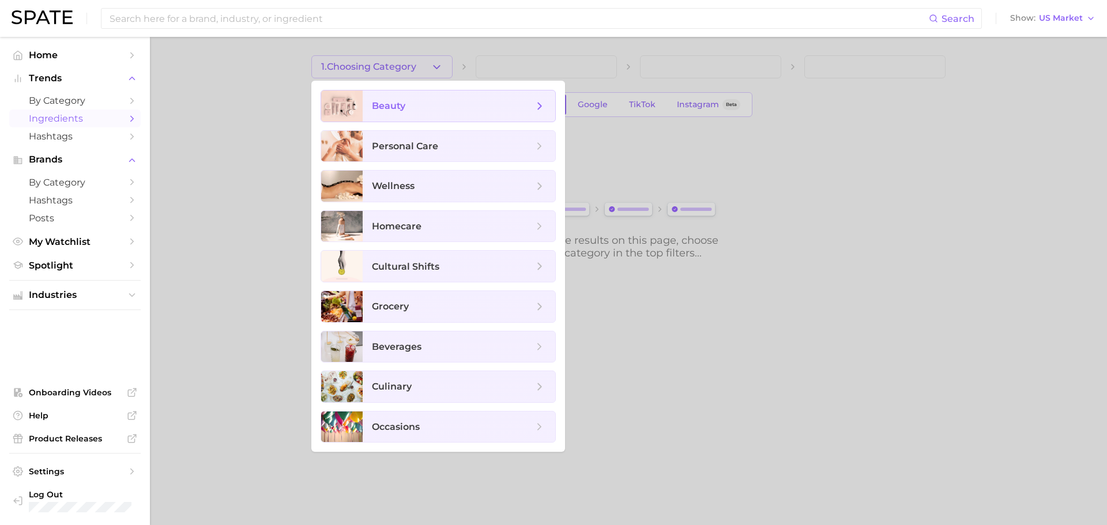
click at [434, 107] on span "beauty" at bounding box center [452, 106] width 161 height 13
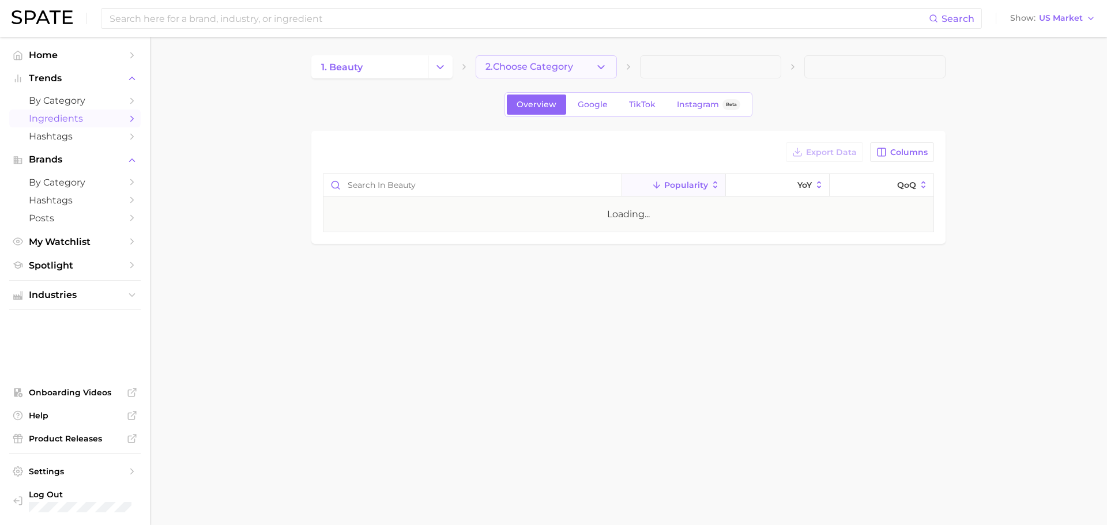
click at [496, 72] on span "2. Choose Category" at bounding box center [530, 67] width 88 height 10
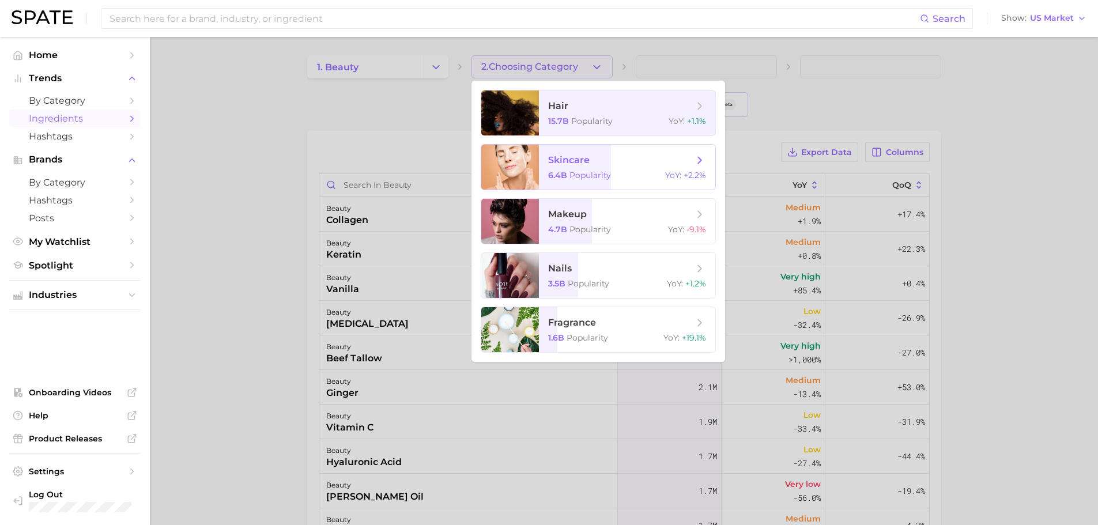
click at [600, 162] on span "skincare" at bounding box center [620, 160] width 145 height 13
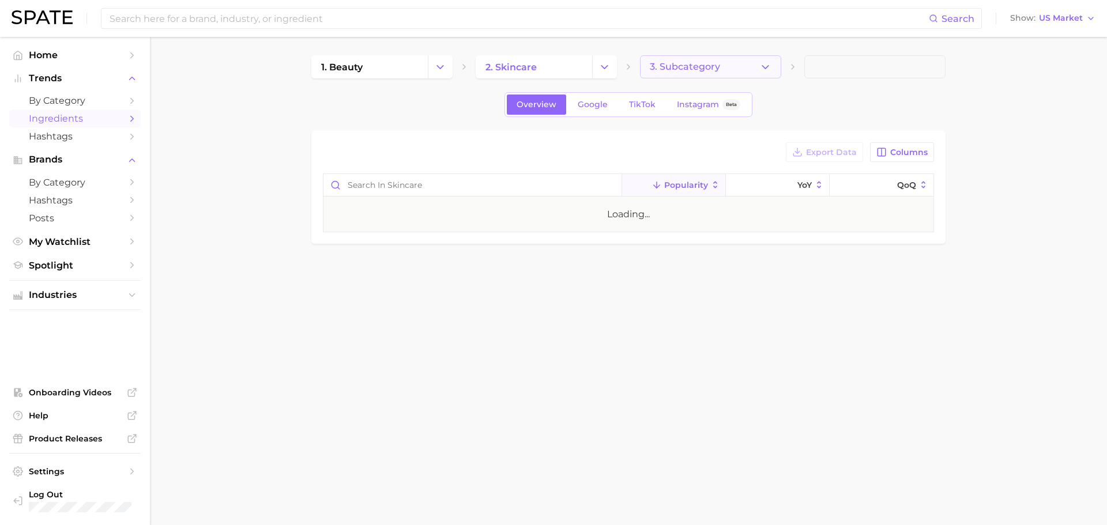
click at [648, 69] on button "3. Subcategory" at bounding box center [710, 66] width 141 height 23
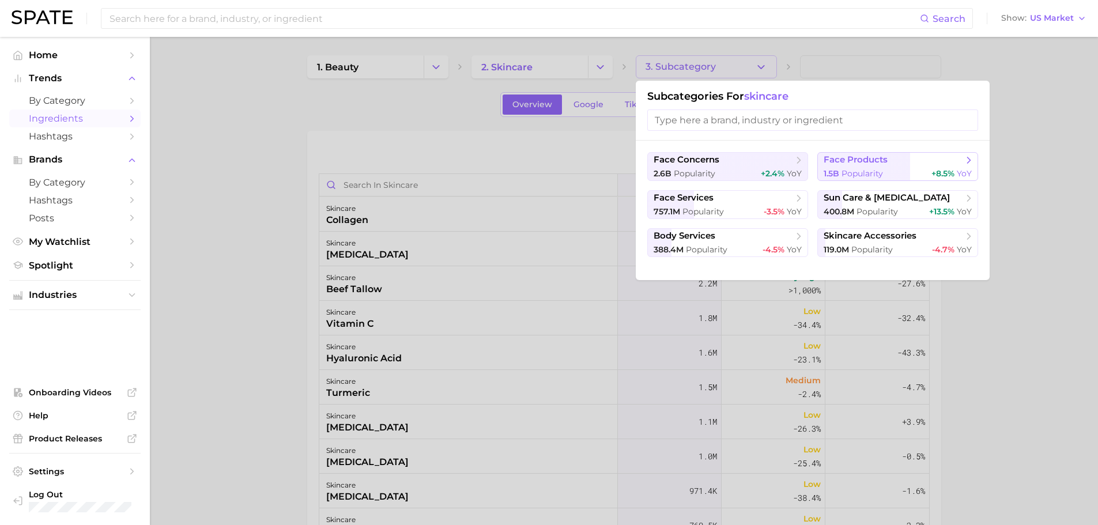
click at [891, 164] on span "face products" at bounding box center [894, 161] width 140 height 12
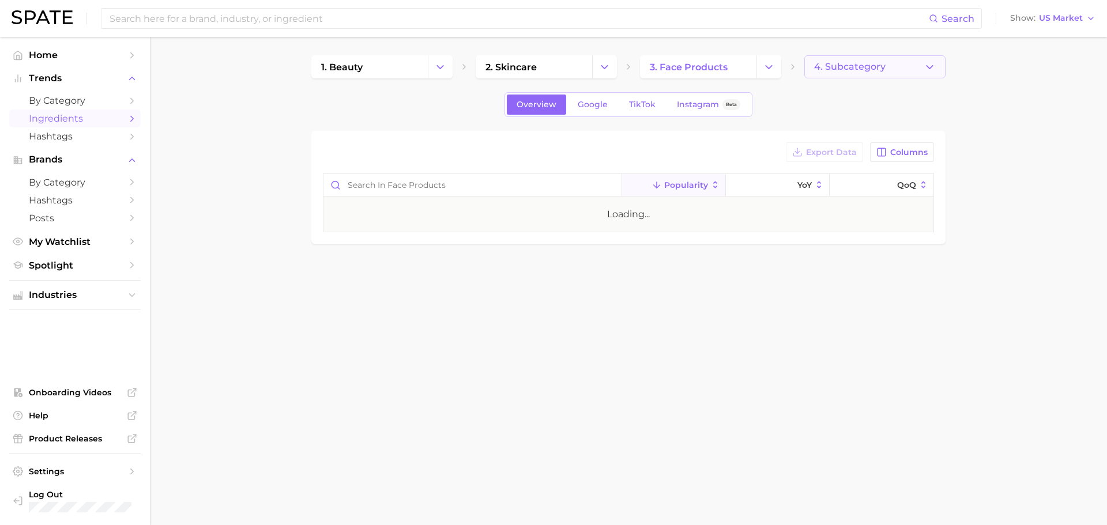
click at [861, 71] on span "4. Subcategory" at bounding box center [850, 67] width 72 height 10
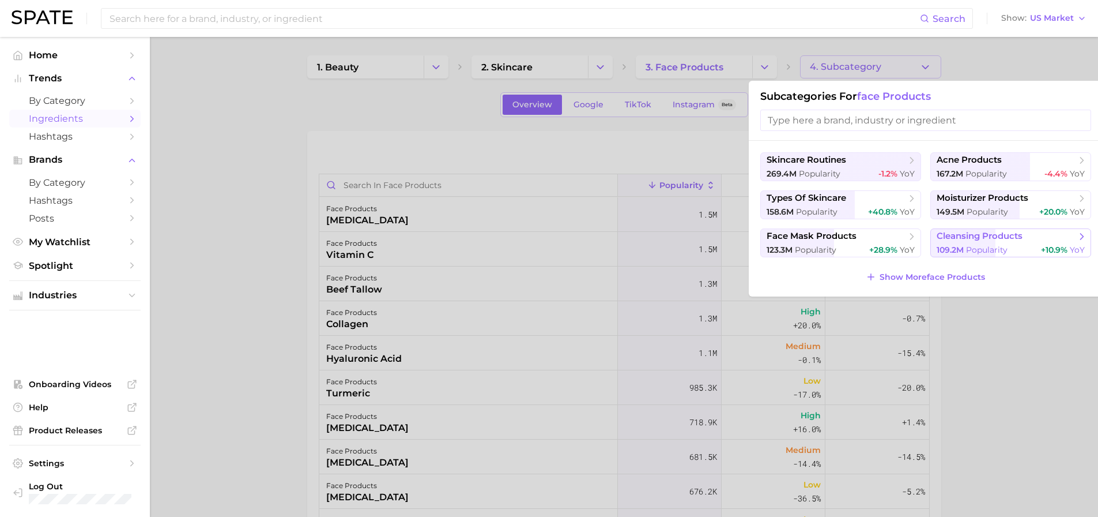
click at [984, 252] on span "Popularity" at bounding box center [987, 249] width 42 height 10
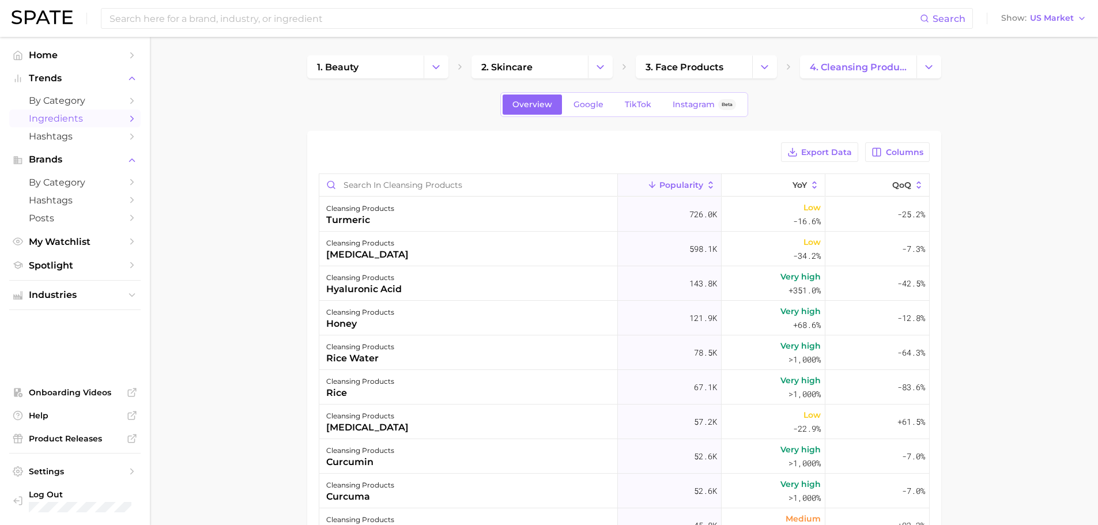
click at [291, 227] on main "1. beauty 2. skincare 3. face products 4. cleansing products Overview Google Ti…" at bounding box center [624, 402] width 949 height 731
click at [823, 154] on span "Export Data" at bounding box center [827, 153] width 51 height 10
click at [76, 202] on span "Hashtags" at bounding box center [75, 200] width 92 height 11
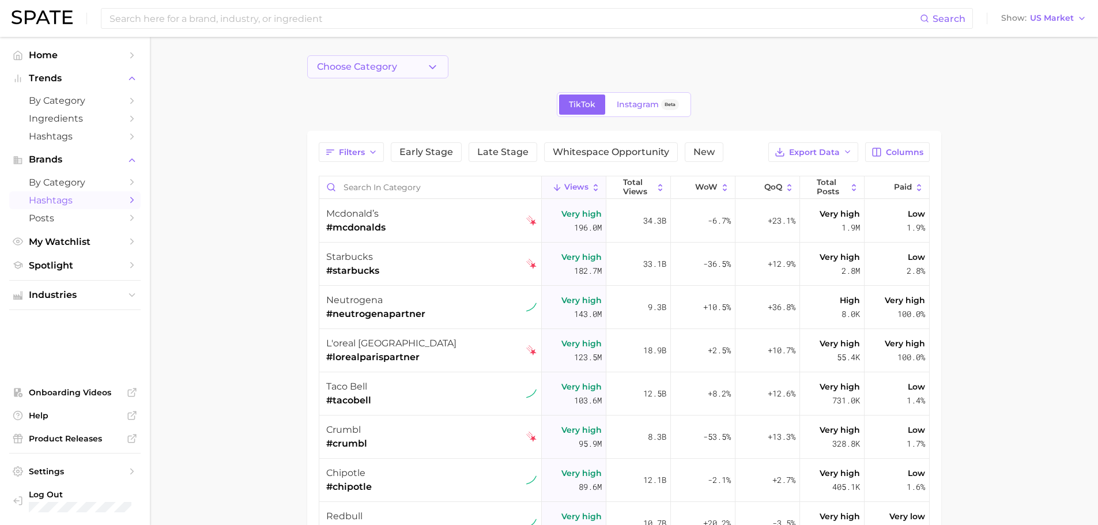
click at [401, 72] on button "Choose Category" at bounding box center [377, 66] width 141 height 23
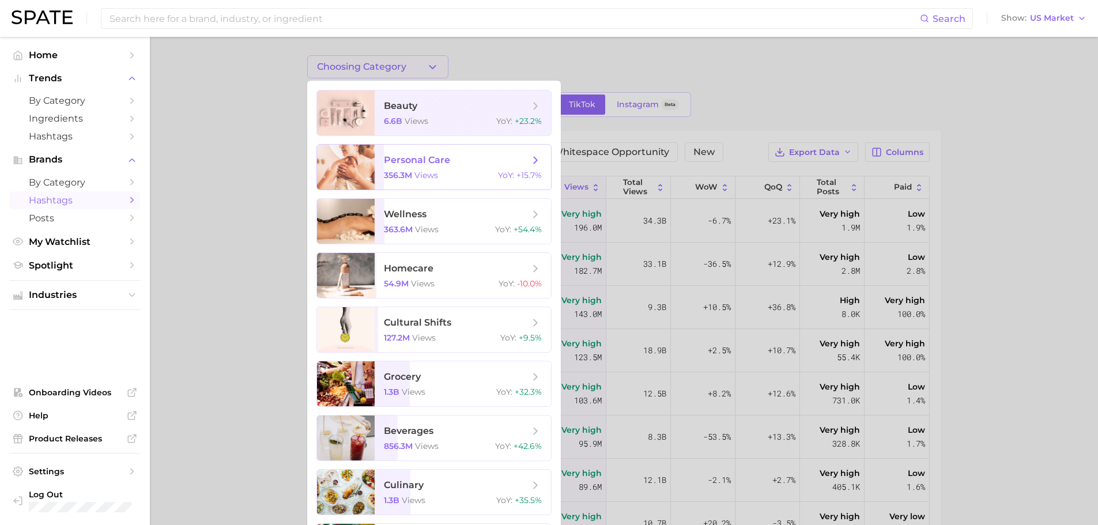
click at [467, 158] on span "personal care" at bounding box center [456, 160] width 145 height 13
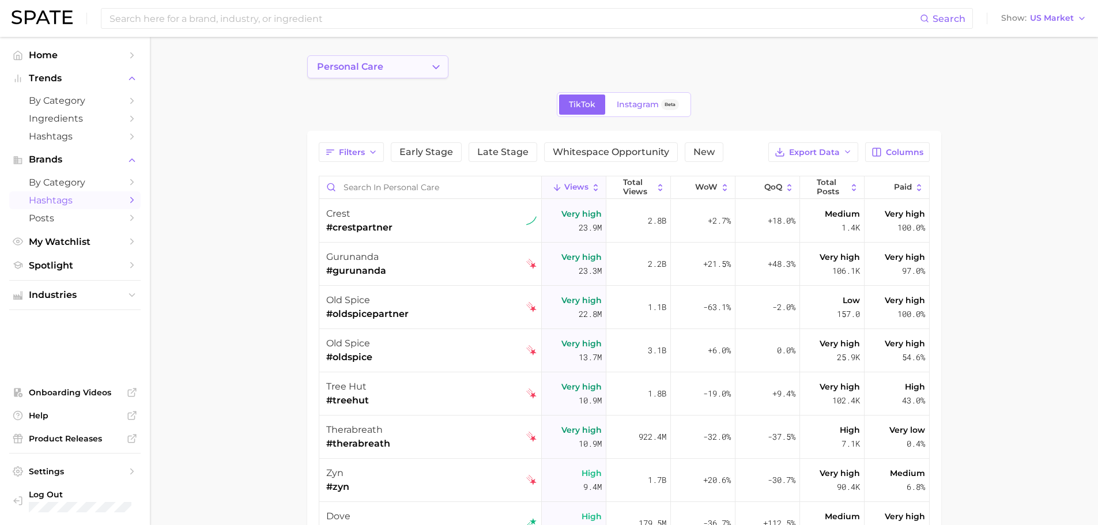
click at [404, 76] on button "personal care" at bounding box center [377, 66] width 141 height 23
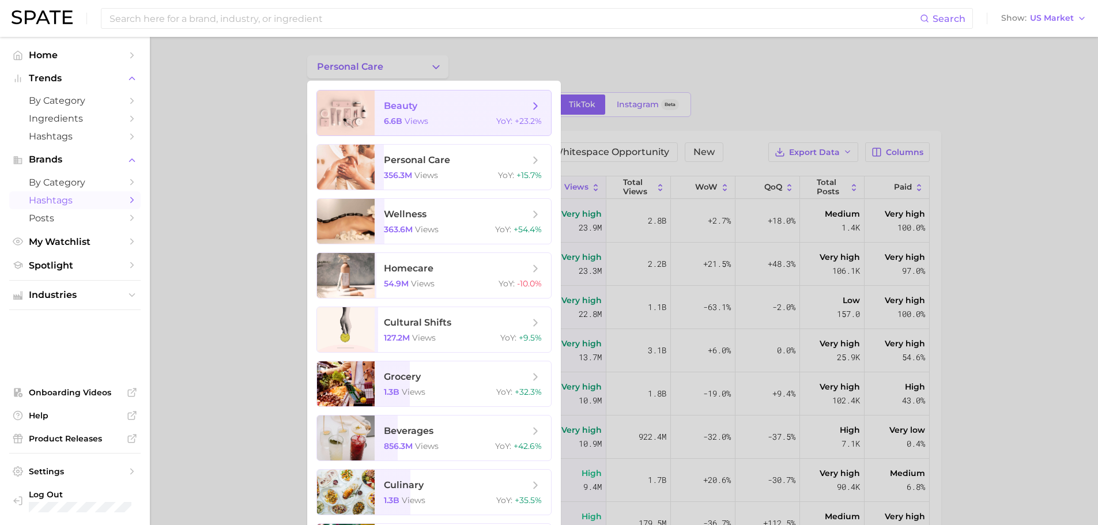
click at [415, 116] on span "views" at bounding box center [417, 121] width 24 height 10
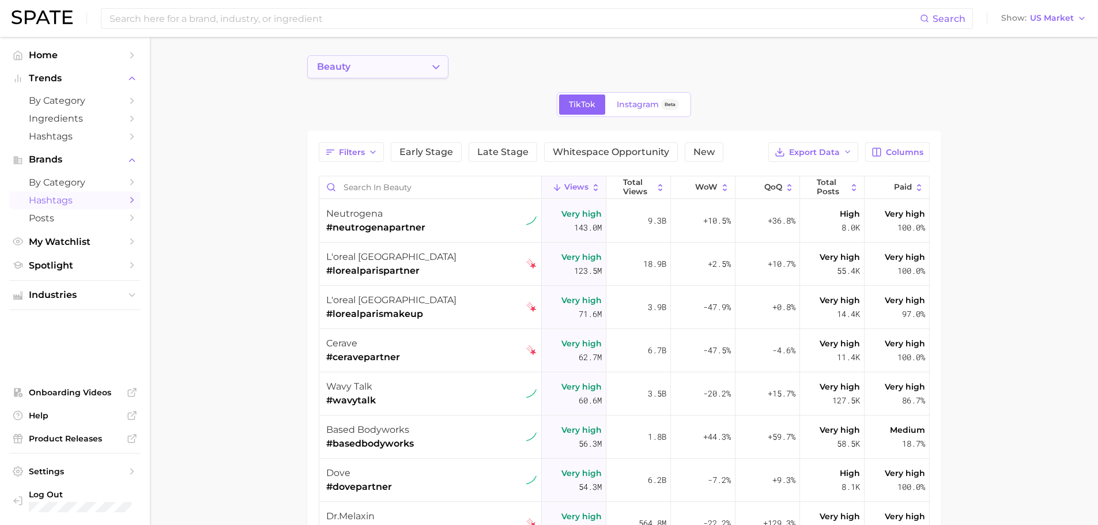
click at [439, 67] on icon "Change Category" at bounding box center [436, 67] width 12 height 12
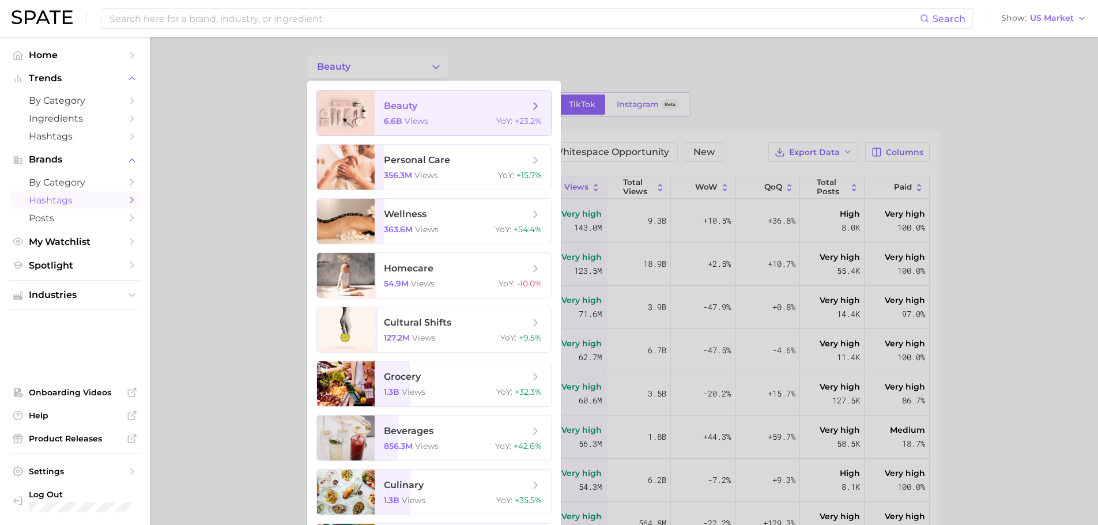
click at [531, 103] on icon at bounding box center [535, 106] width 13 height 13
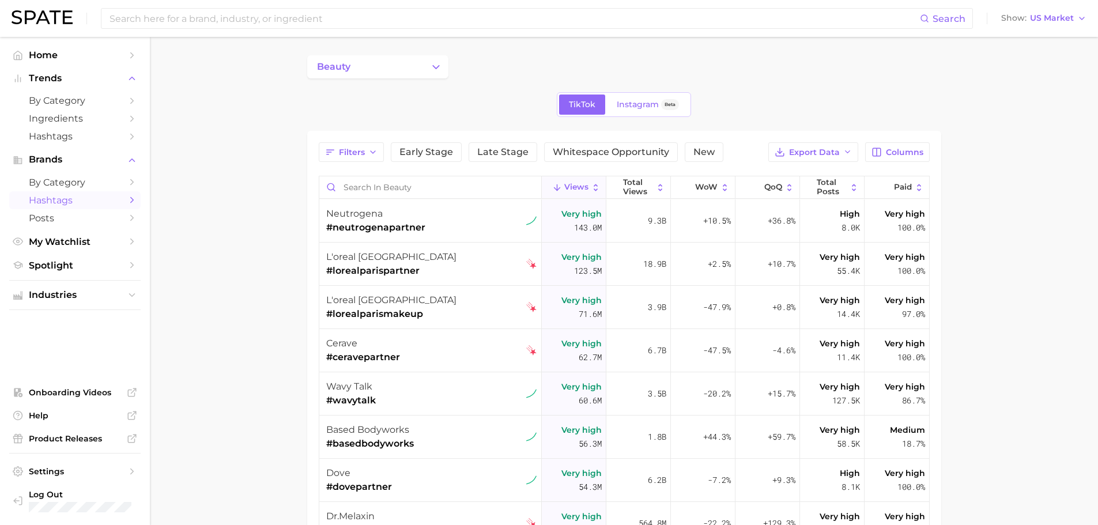
click at [131, 197] on icon "Sidebar" at bounding box center [132, 200] width 10 height 10
click at [424, 65] on button "beauty" at bounding box center [377, 66] width 141 height 23
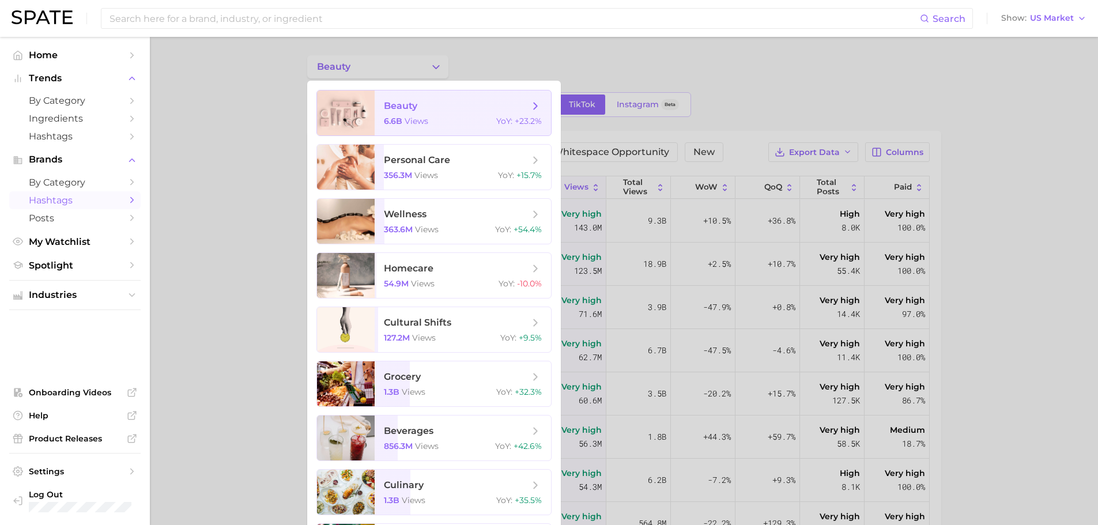
click at [536, 103] on icon at bounding box center [535, 106] width 13 height 13
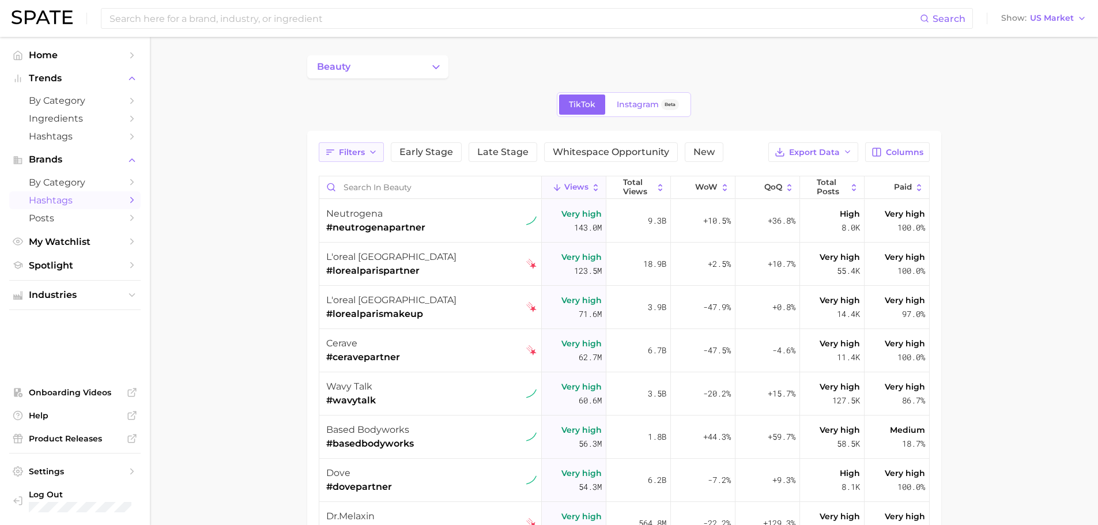
click at [374, 159] on button "Filters" at bounding box center [351, 152] width 65 height 20
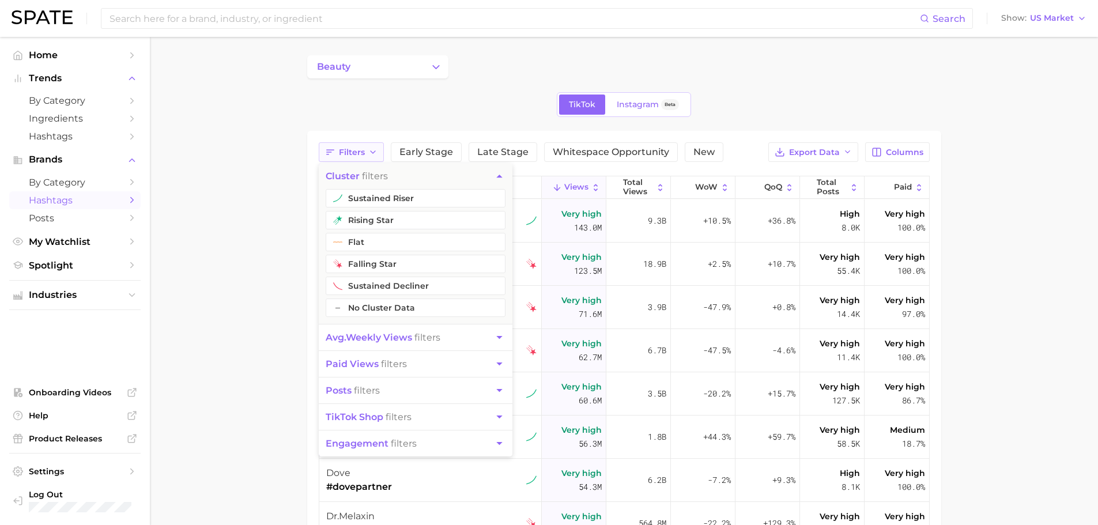
click at [374, 159] on button "Filters" at bounding box center [351, 152] width 65 height 20
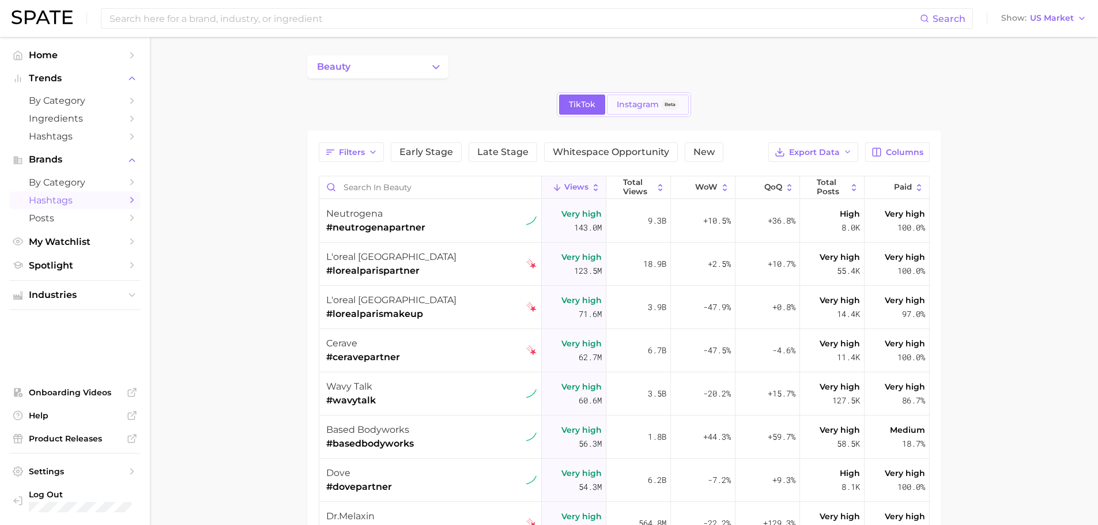
click at [615, 107] on link "Instagram Beta" at bounding box center [648, 105] width 82 height 20
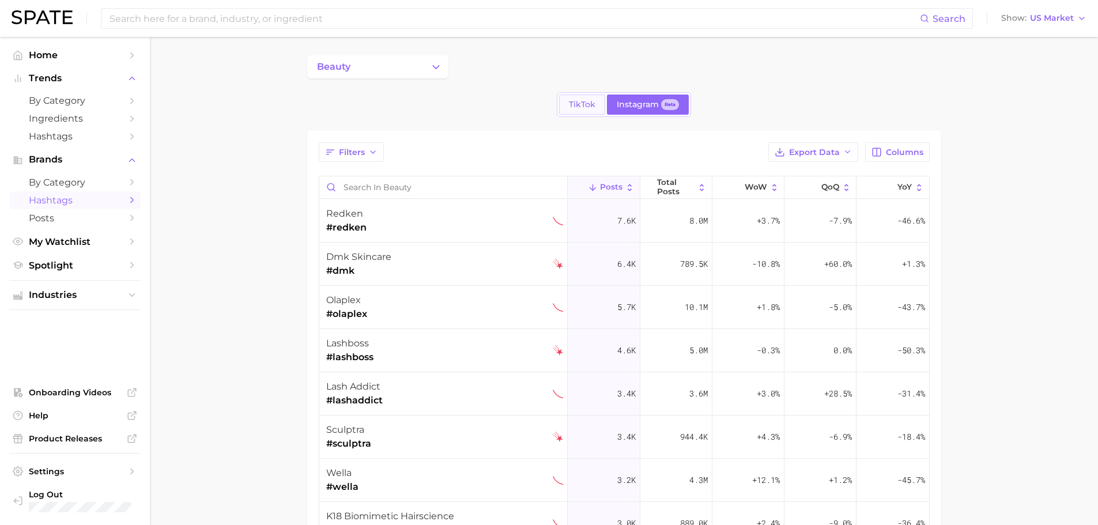
click at [579, 106] on span "TikTok" at bounding box center [582, 105] width 27 height 10
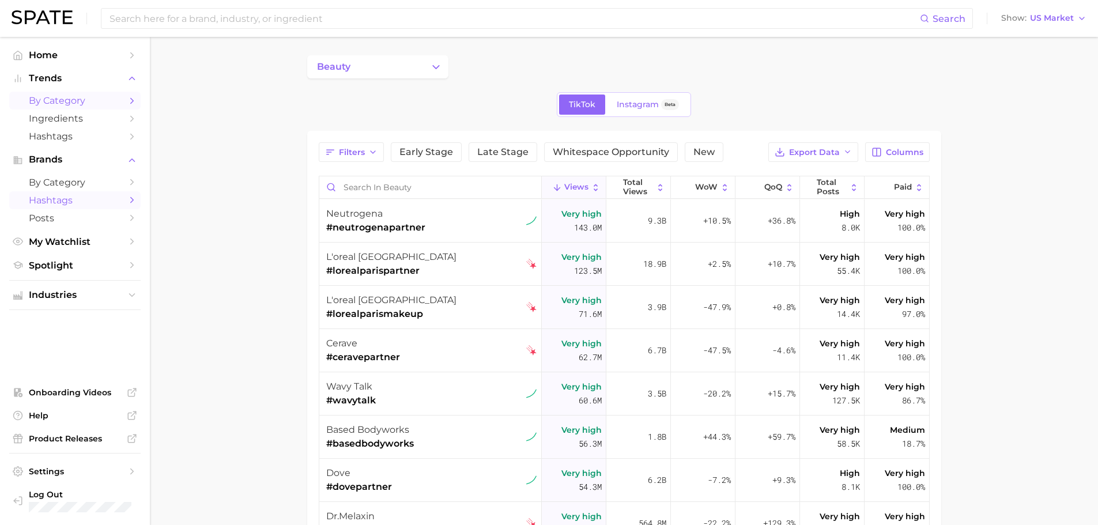
click at [44, 94] on link "by Category" at bounding box center [74, 101] width 131 height 18
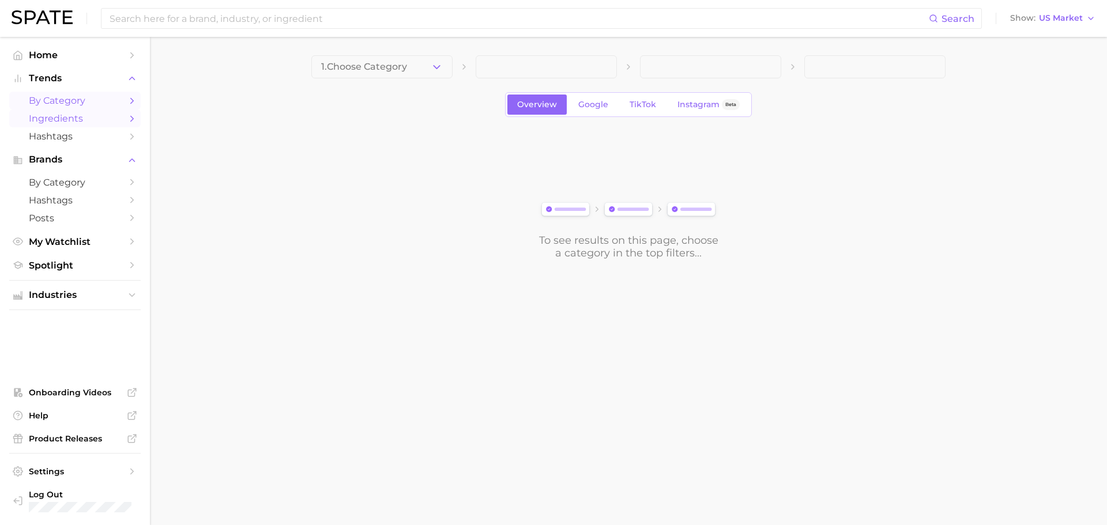
click at [48, 120] on span "Ingredients" at bounding box center [75, 118] width 92 height 11
click at [48, 134] on span "Hashtags" at bounding box center [75, 136] width 92 height 11
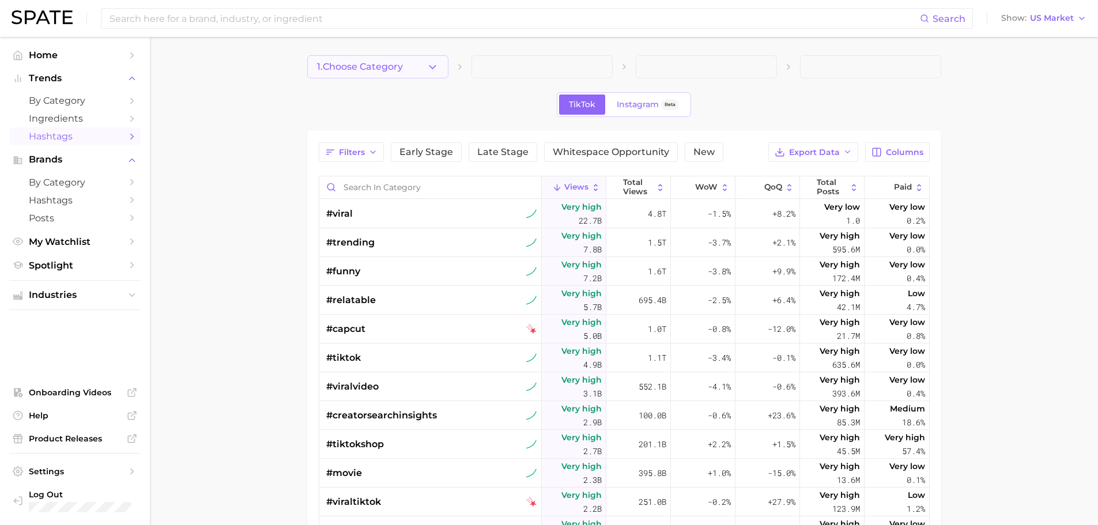
click at [387, 73] on button "1. Choose Category" at bounding box center [377, 66] width 141 height 23
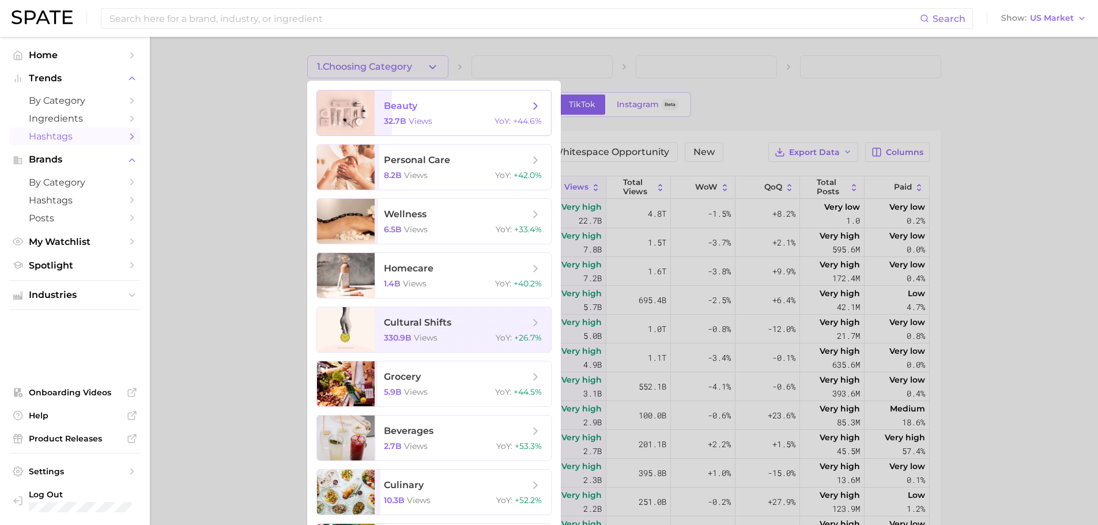
click at [494, 115] on span "beauty 32.7b views YoY : +44.6%" at bounding box center [463, 113] width 176 height 45
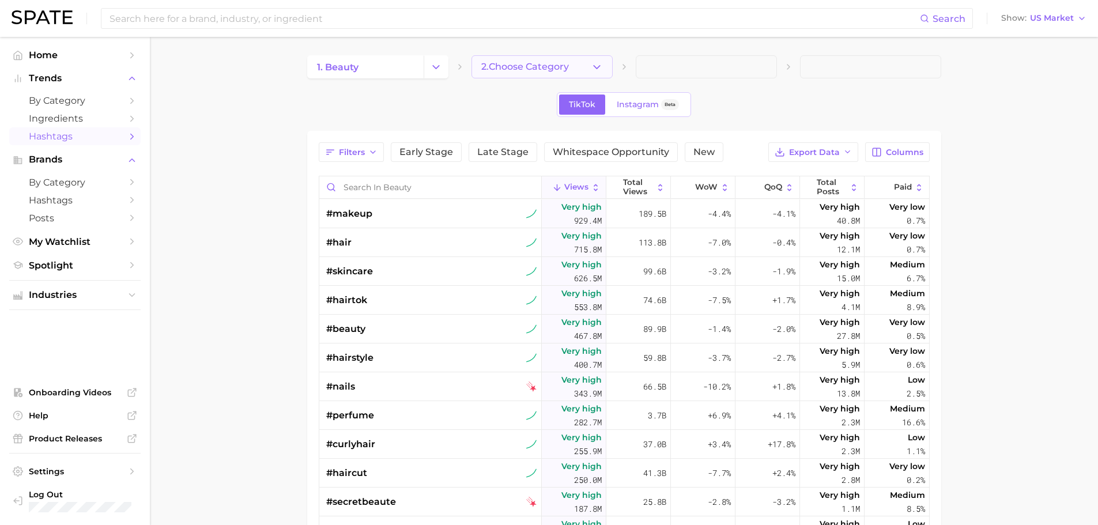
click at [503, 66] on span "2. Choose Category" at bounding box center [525, 67] width 88 height 10
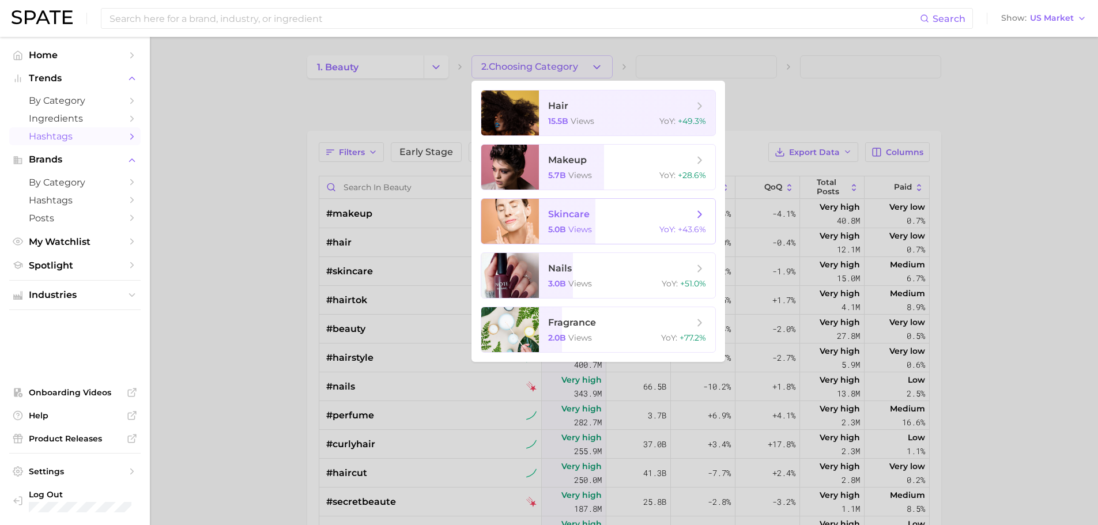
click at [646, 220] on span "skincare" at bounding box center [620, 214] width 145 height 13
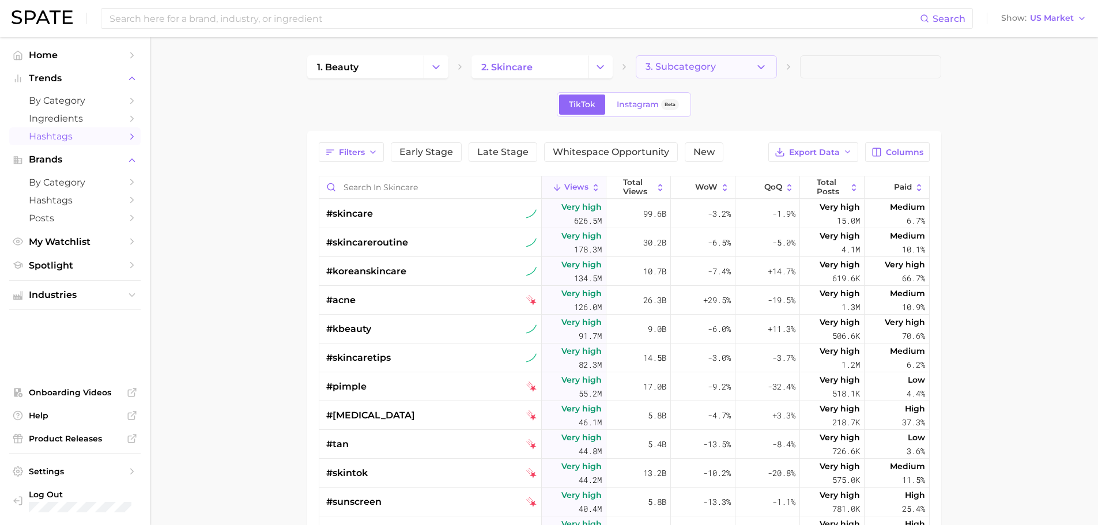
click at [706, 72] on span "3. Subcategory" at bounding box center [681, 67] width 70 height 10
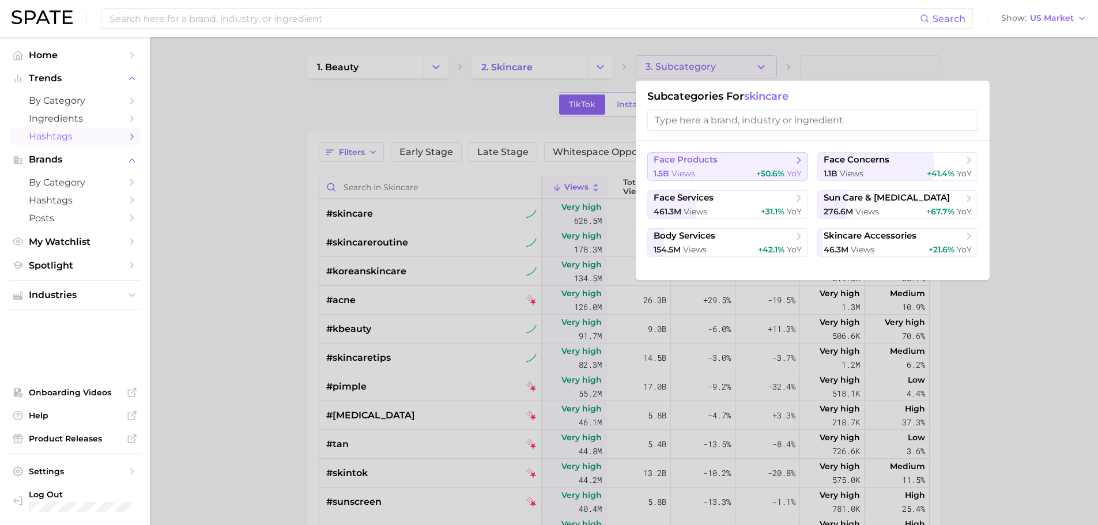
click at [724, 174] on div "1.5b views +50.6% YoY" at bounding box center [728, 173] width 148 height 11
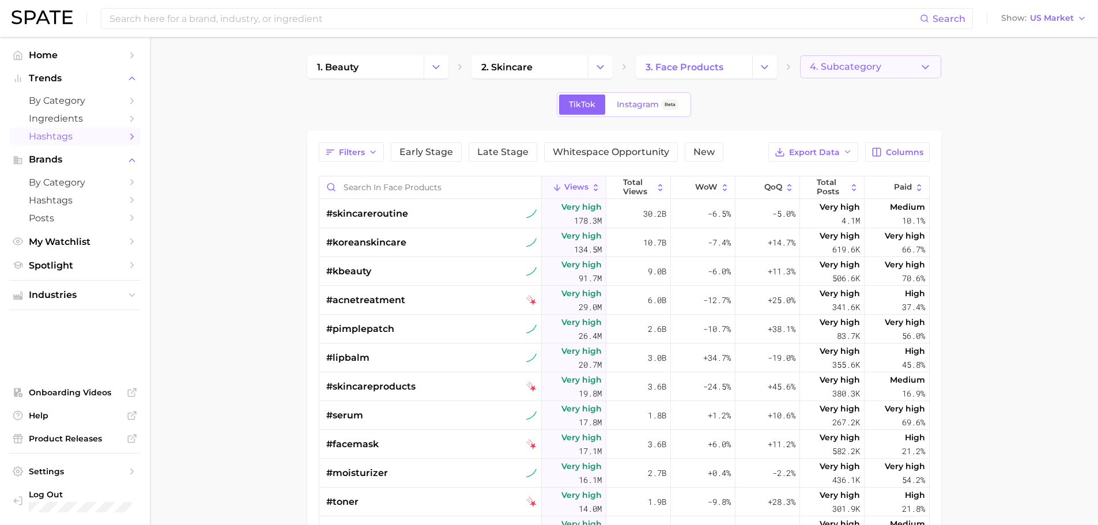
click at [846, 73] on button "4. Subcategory" at bounding box center [870, 66] width 141 height 23
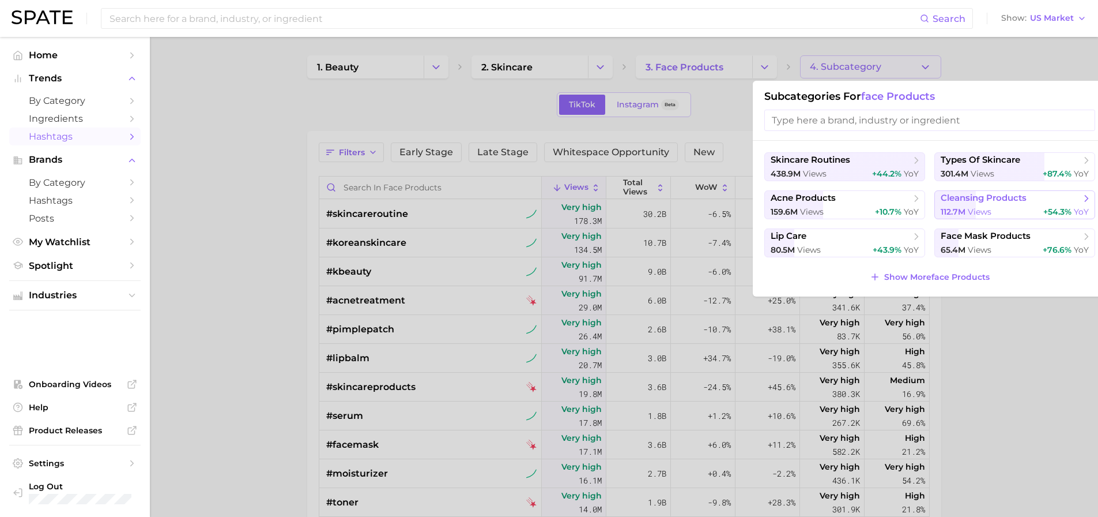
click at [990, 209] on span "views" at bounding box center [980, 211] width 24 height 10
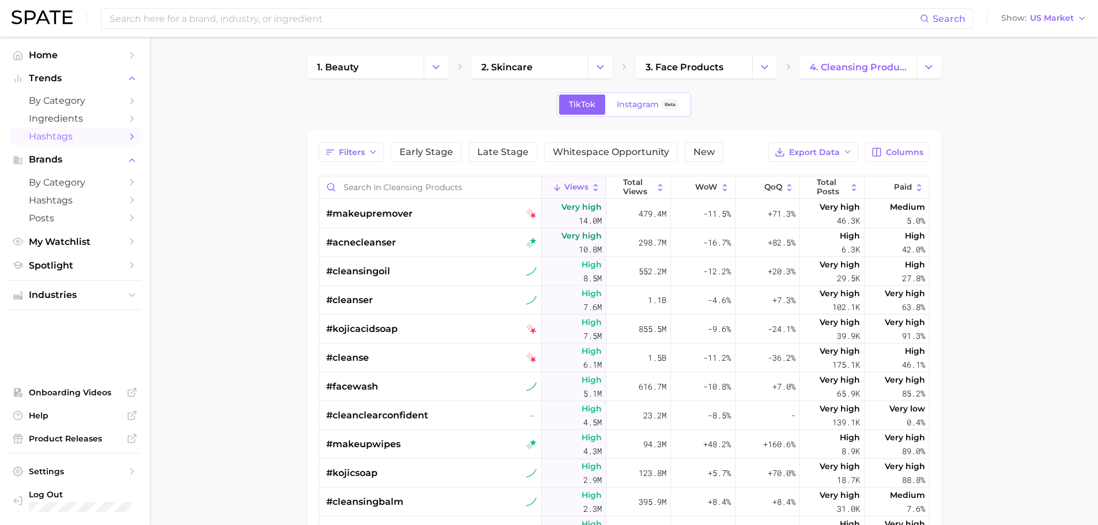
click at [244, 242] on main "1. beauty 2. skincare 3. face products 4. cleansing products TikTok Instagram B…" at bounding box center [624, 403] width 949 height 733
click at [808, 155] on span "Export Data" at bounding box center [814, 153] width 51 height 10
click at [812, 175] on span "Table Data CSV" at bounding box center [783, 174] width 63 height 10
